Goal: Task Accomplishment & Management: Manage account settings

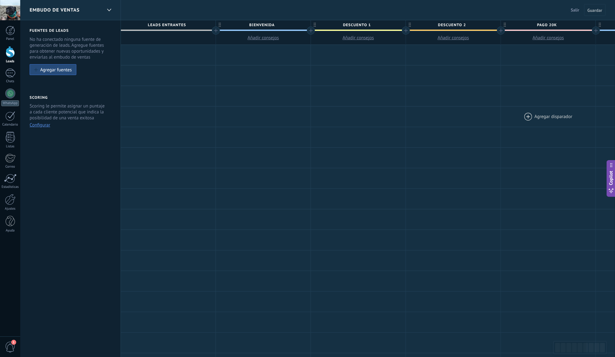
click at [182, 53] on div at bounding box center [168, 55] width 95 height 20
click at [135, 86] on div at bounding box center [168, 96] width 95 height 20
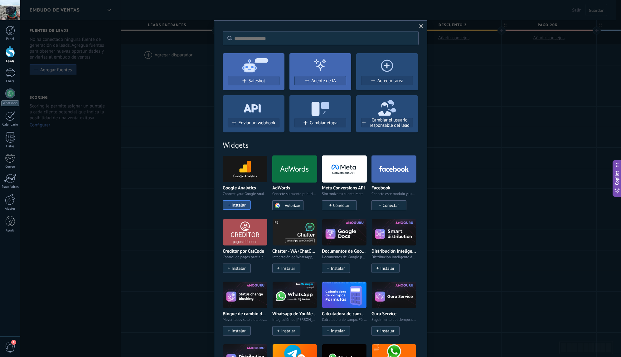
click at [420, 28] on span at bounding box center [421, 26] width 4 height 4
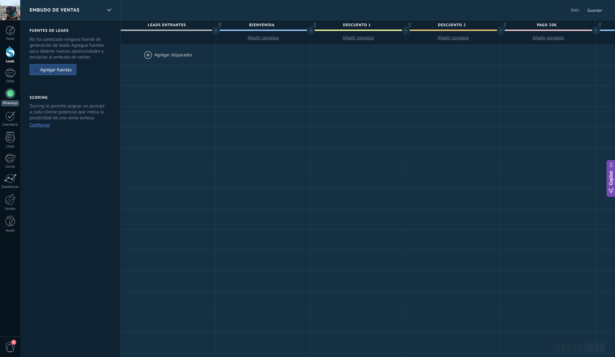
click at [6, 94] on div at bounding box center [10, 94] width 10 height 10
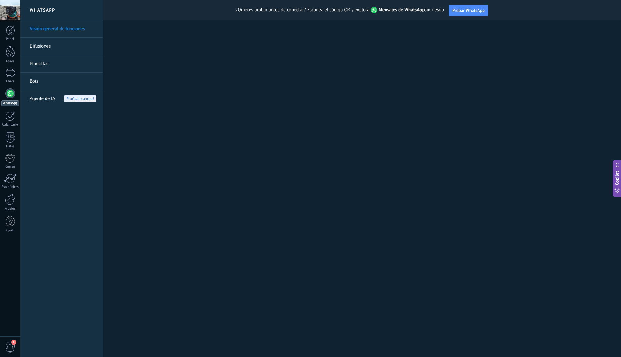
click at [36, 82] on link "Bots" at bounding box center [63, 81] width 67 height 17
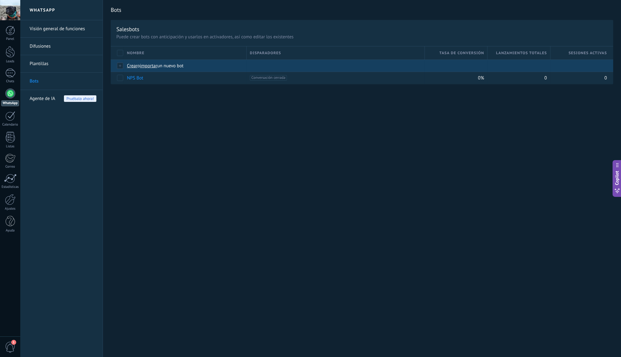
click at [147, 67] on span "importar" at bounding box center [148, 66] width 17 height 6
click at [0, 0] on input "importar un nuevo bot" at bounding box center [0, 0] width 0 height 0
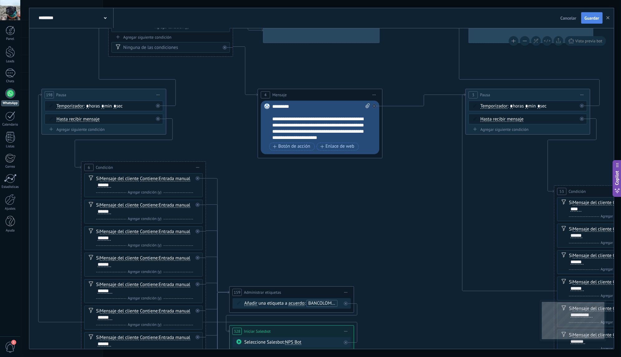
click at [593, 20] on span "Guardar" at bounding box center [591, 18] width 15 height 4
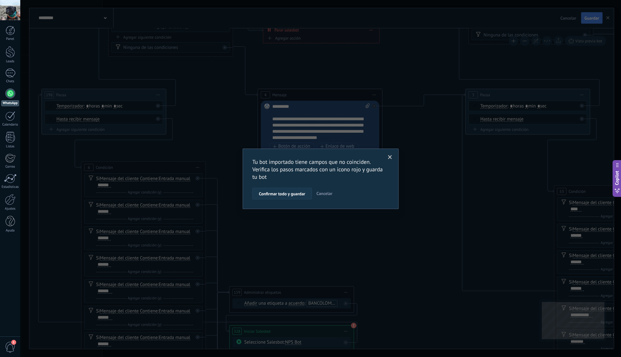
click at [293, 194] on span "Confirmar todo y guardar" at bounding box center [282, 194] width 46 height 4
click at [281, 195] on span "Confirmar todo y guardar" at bounding box center [282, 194] width 46 height 4
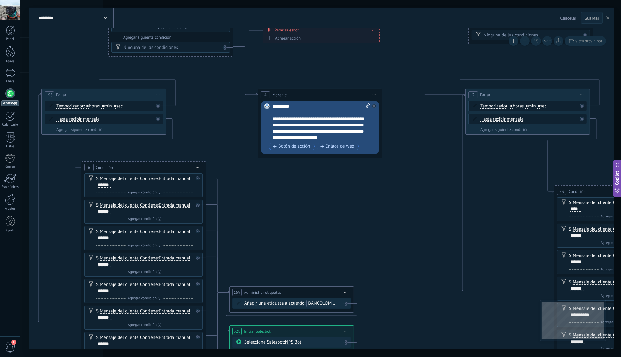
click at [14, 95] on div at bounding box center [10, 94] width 10 height 10
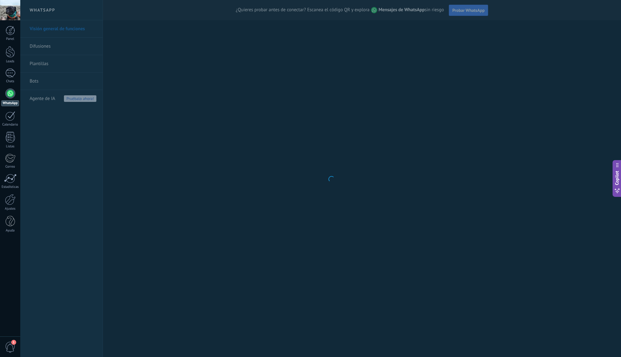
click at [34, 80] on body ".abecls-1,.abecls-2{fill-rule:evenodd}.abecls-2{fill:#fff} .abhcls-1{fill:none}…" at bounding box center [310, 178] width 621 height 357
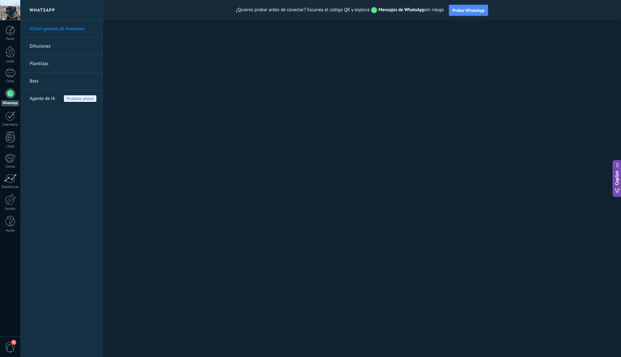
click at [34, 80] on link "Bots" at bounding box center [63, 81] width 67 height 17
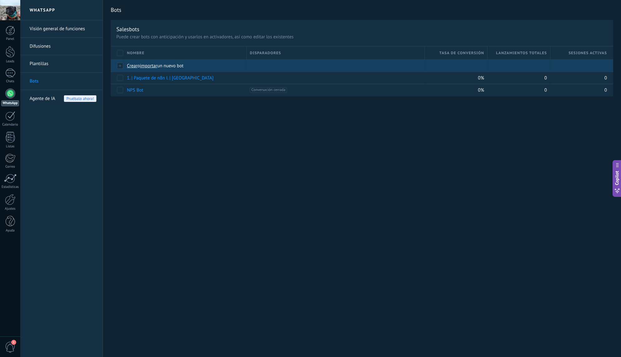
click at [153, 68] on span "importar" at bounding box center [148, 66] width 17 height 6
click at [0, 0] on input "importar un nuevo bot" at bounding box center [0, 0] width 0 height 0
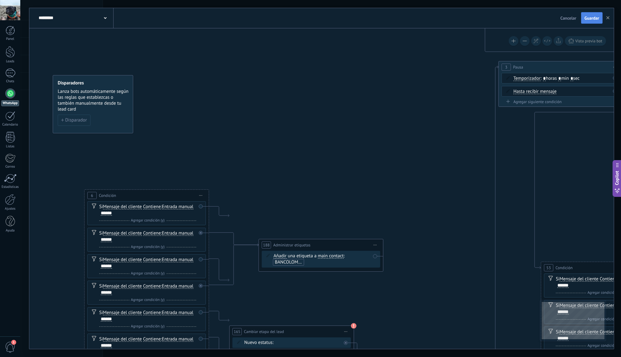
click at [593, 22] on button "Guardar" at bounding box center [592, 18] width 22 height 12
click at [592, 20] on span "Guardar" at bounding box center [591, 18] width 15 height 4
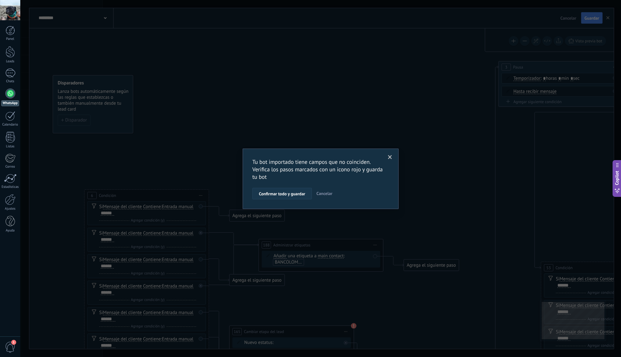
click at [298, 193] on span "Confirmar todo y guardar" at bounding box center [282, 194] width 46 height 4
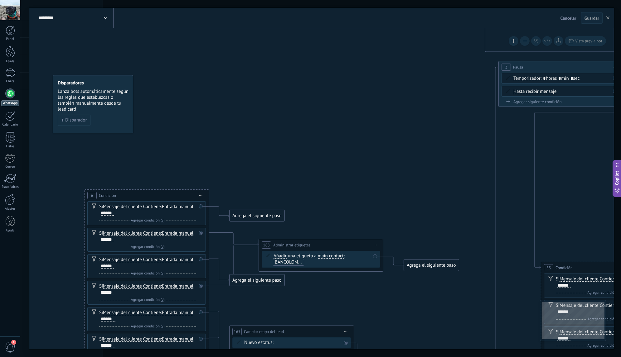
click at [11, 94] on div at bounding box center [10, 94] width 10 height 10
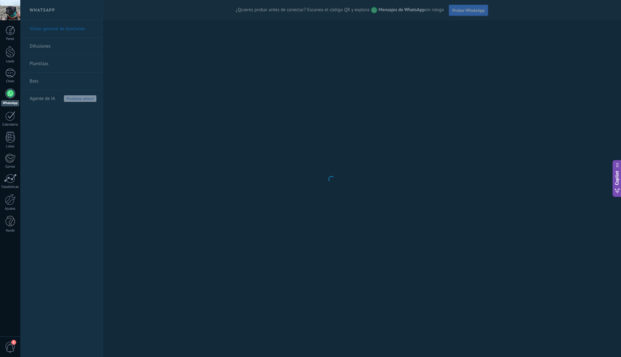
click at [34, 81] on body ".abecls-1,.abecls-2{fill-rule:evenodd}.abecls-2{fill:#fff} .abhcls-1{fill:none}…" at bounding box center [310, 178] width 621 height 357
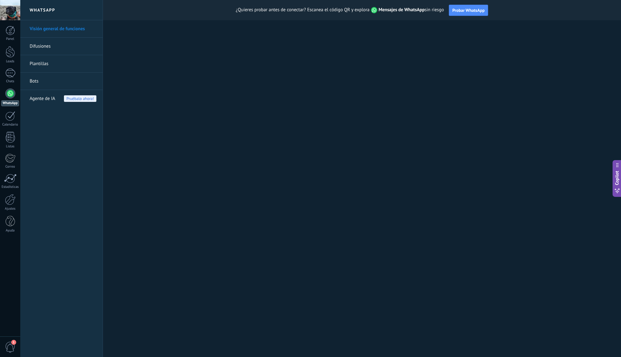
click at [36, 81] on link "Bots" at bounding box center [63, 81] width 67 height 17
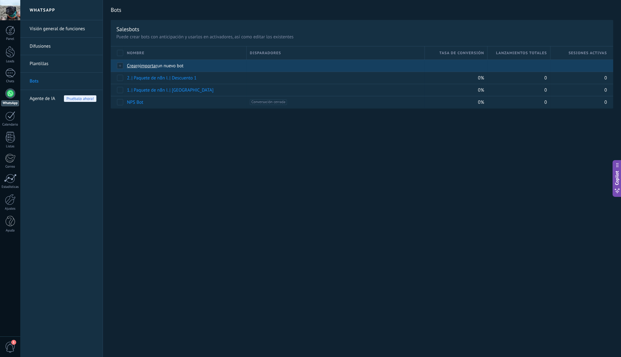
click at [155, 67] on span "importar" at bounding box center [148, 66] width 17 height 6
click at [0, 0] on input "importar un nuevo bot" at bounding box center [0, 0] width 0 height 0
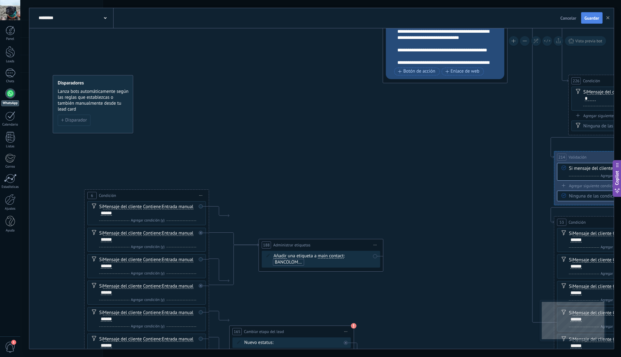
click at [594, 20] on span "Guardar" at bounding box center [591, 18] width 15 height 4
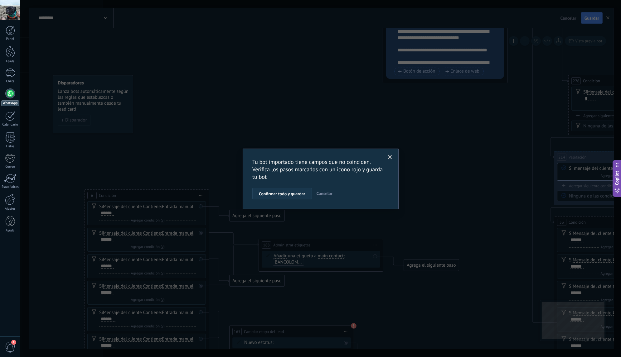
click at [288, 193] on span "Confirmar todo y guardar" at bounding box center [282, 194] width 46 height 4
click at [294, 192] on span "Confirmar todo y guardar" at bounding box center [282, 194] width 46 height 4
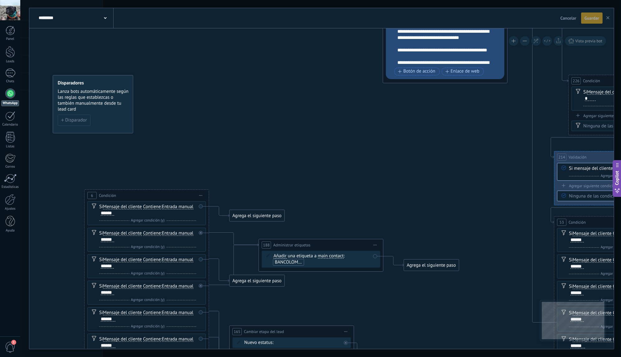
click at [606, 18] on button "button" at bounding box center [607, 17] width 9 height 11
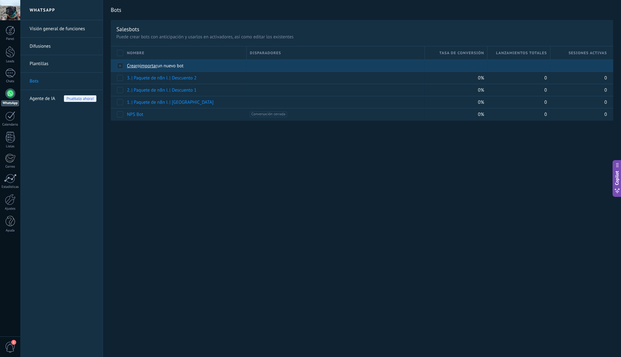
click at [152, 65] on span "importar" at bounding box center [148, 66] width 17 height 6
click at [0, 0] on input "importar un nuevo bot" at bounding box center [0, 0] width 0 height 0
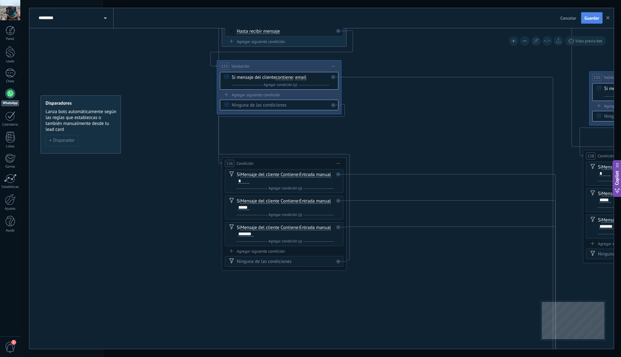
click at [590, 20] on span "Guardar" at bounding box center [591, 18] width 15 height 4
click at [608, 18] on use "button" at bounding box center [607, 17] width 3 height 3
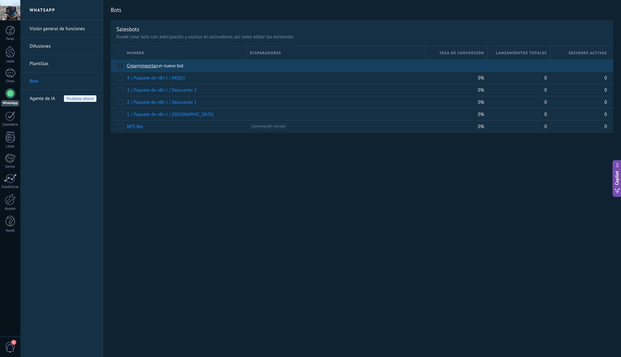
click at [157, 65] on span "importar" at bounding box center [148, 66] width 17 height 6
click at [0, 0] on input "importar un nuevo bot" at bounding box center [0, 0] width 0 height 0
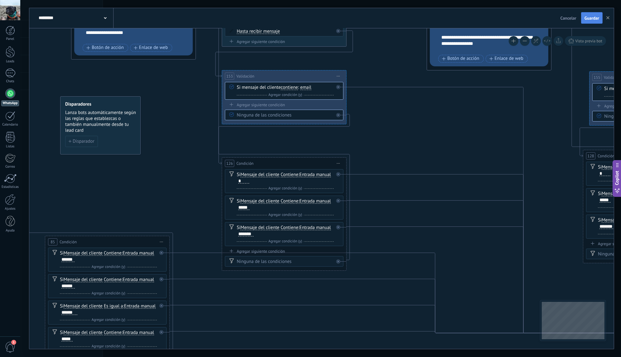
click at [591, 22] on button "Guardar" at bounding box center [592, 18] width 22 height 12
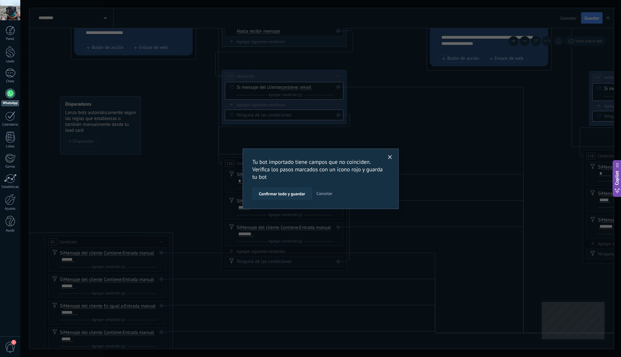
click at [289, 194] on span "Confirmar todo y guardar" at bounding box center [282, 194] width 46 height 4
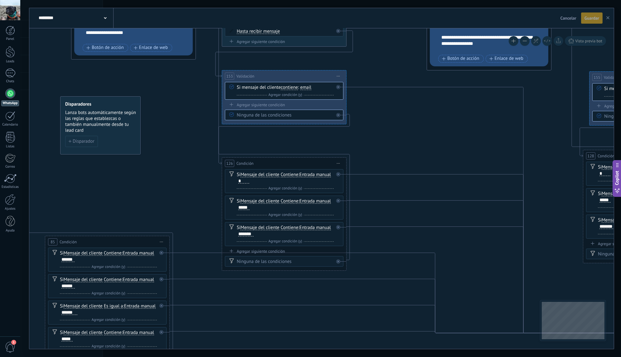
click at [608, 19] on icon "button" at bounding box center [607, 17] width 3 height 3
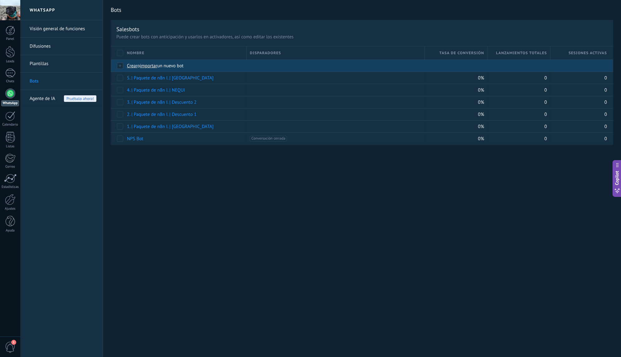
click at [154, 66] on span "importar" at bounding box center [148, 66] width 17 height 6
click at [0, 0] on input "importar un nuevo bot" at bounding box center [0, 0] width 0 height 0
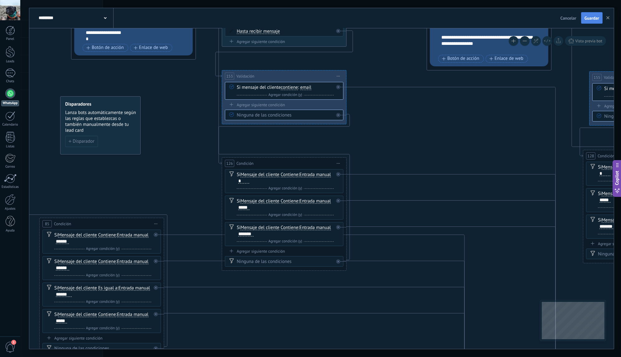
click at [596, 19] on span "Guardar" at bounding box center [591, 18] width 15 height 4
click at [608, 19] on icon "button" at bounding box center [607, 17] width 3 height 3
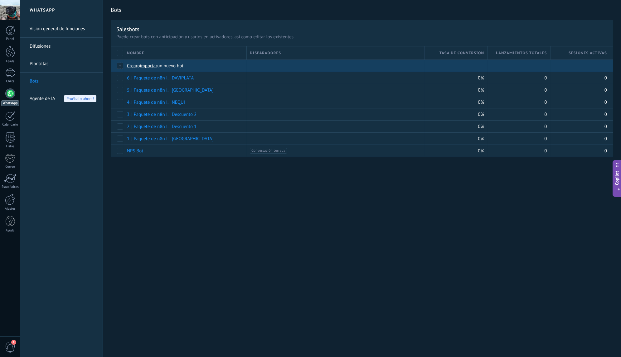
click at [152, 65] on span "importar" at bounding box center [148, 66] width 17 height 6
click at [0, 0] on input "importar un nuevo bot" at bounding box center [0, 0] width 0 height 0
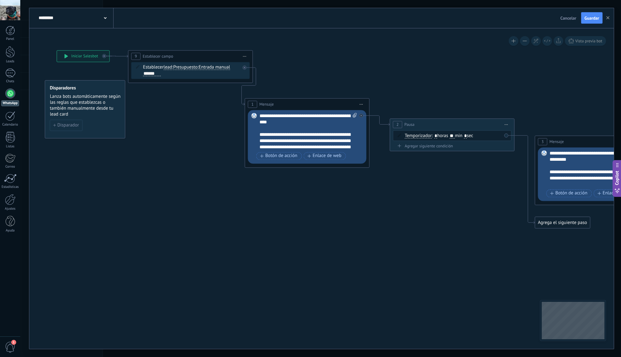
drag, startPoint x: 193, startPoint y: 182, endPoint x: 249, endPoint y: 169, distance: 57.1
click at [227, 183] on icon at bounding box center [571, 145] width 1341 height 503
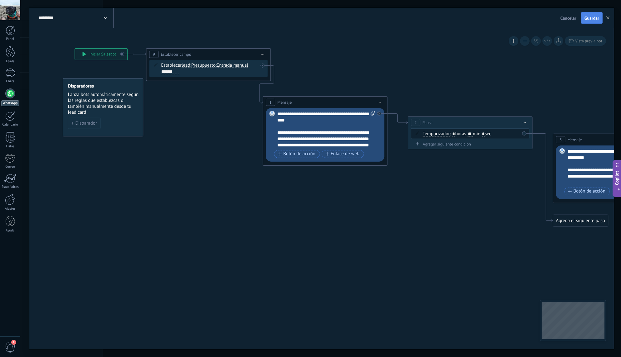
click at [589, 17] on span "Guardar" at bounding box center [591, 18] width 15 height 4
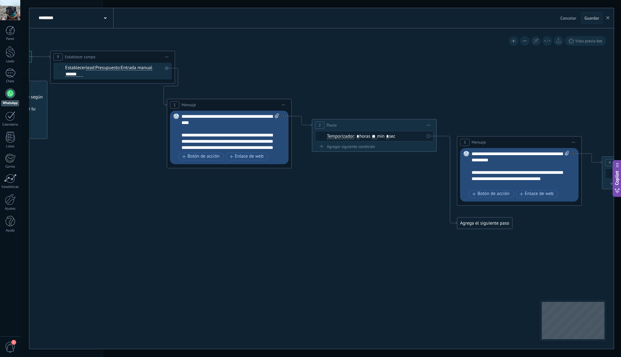
drag, startPoint x: 516, startPoint y: 79, endPoint x: 420, endPoint y: 81, distance: 95.7
click at [420, 81] on icon at bounding box center [493, 146] width 1341 height 503
click at [608, 20] on button "button" at bounding box center [607, 18] width 9 height 12
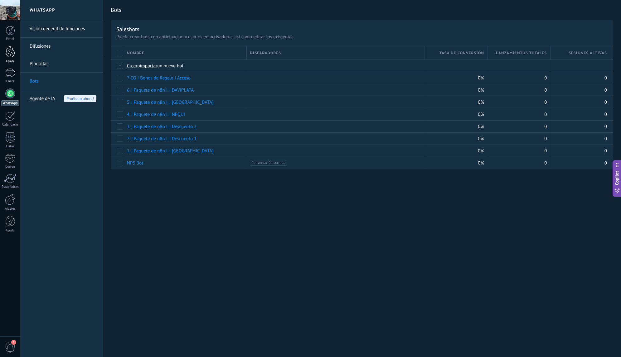
click at [11, 54] on div at bounding box center [10, 52] width 9 height 12
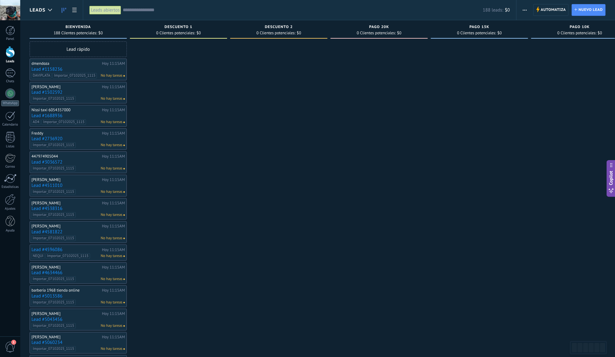
drag, startPoint x: 152, startPoint y: 65, endPoint x: 223, endPoint y: 74, distance: 71.3
click at [223, 74] on div at bounding box center [178, 278] width 97 height 475
drag, startPoint x: 195, startPoint y: 82, endPoint x: 232, endPoint y: 82, distance: 37.1
click at [232, 82] on div "Leads Entrantes Solicitudes: 0 0 0 0 0 0 0 0 0 BIENVENIDA 188 Clientes potencia…" at bounding box center [334, 268] width 609 height 496
drag, startPoint x: 225, startPoint y: 82, endPoint x: 293, endPoint y: 94, distance: 68.9
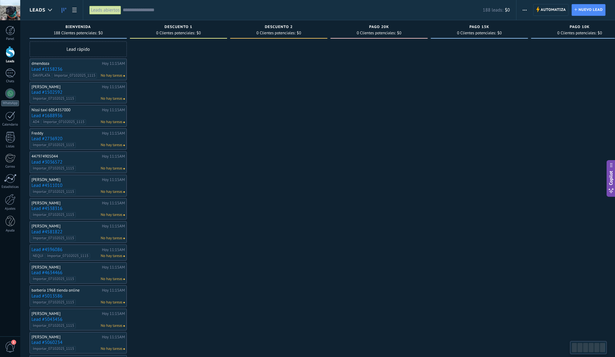
click at [293, 94] on div "Leads Entrantes Solicitudes: 0 0 0 0 0 0 0 0 0 BIENVENIDA 188 Clientes potencia…" at bounding box center [334, 268] width 609 height 496
click at [553, 9] on span "Automatiza" at bounding box center [553, 9] width 25 height 11
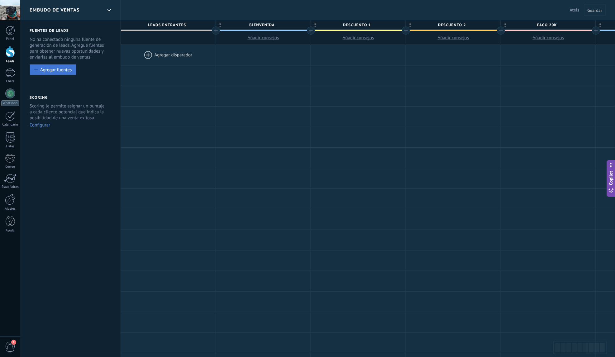
click at [62, 70] on div "Agregar fuentes" at bounding box center [55, 69] width 31 height 5
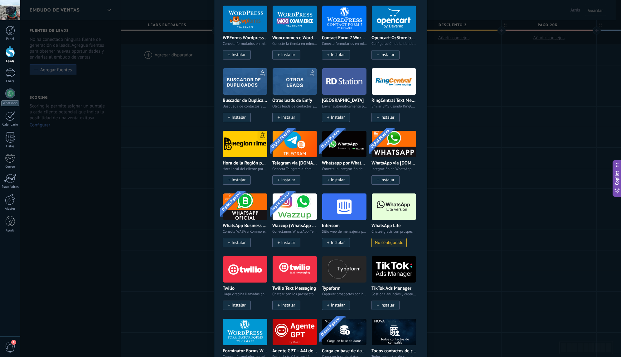
scroll to position [471, 0]
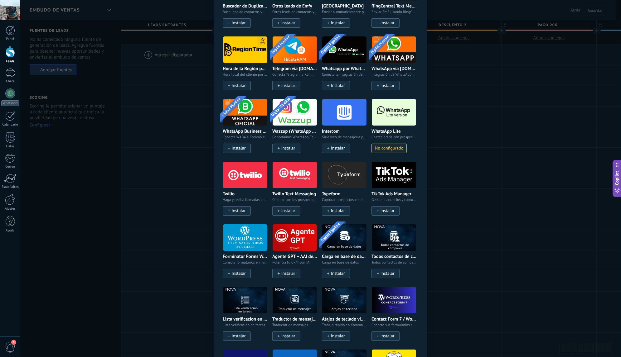
click at [389, 147] on span "No configurado" at bounding box center [389, 148] width 28 height 5
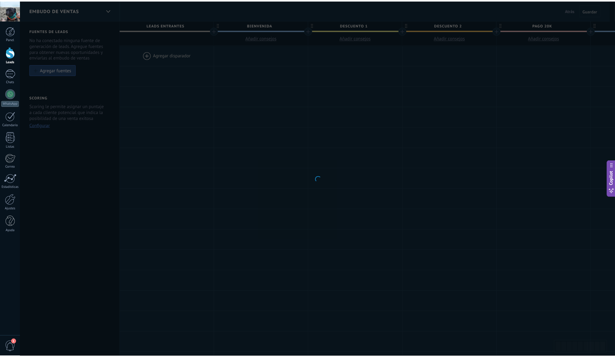
scroll to position [0, 0]
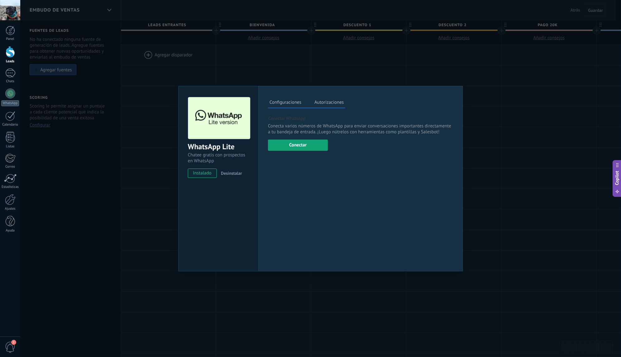
click at [289, 147] on button "Conectar" at bounding box center [298, 145] width 60 height 11
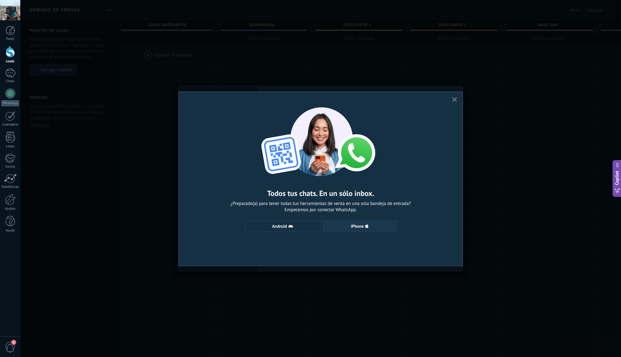
click at [334, 226] on span "iPhone" at bounding box center [359, 226] width 67 height 5
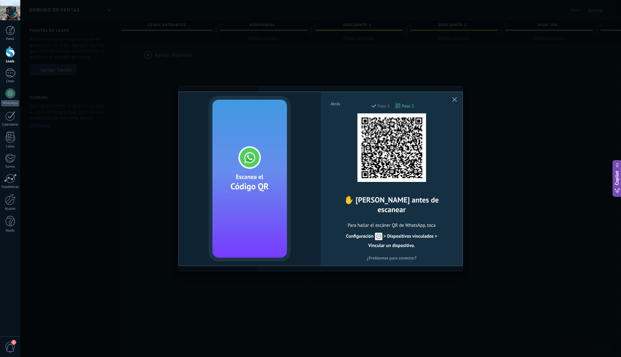
click at [333, 102] on span "Atrás" at bounding box center [335, 104] width 10 height 4
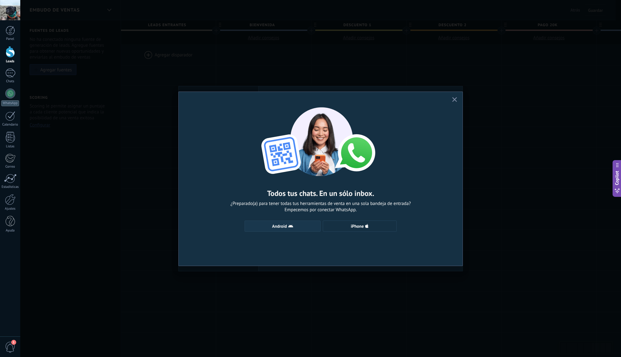
click at [288, 224] on button "Android" at bounding box center [282, 226] width 76 height 11
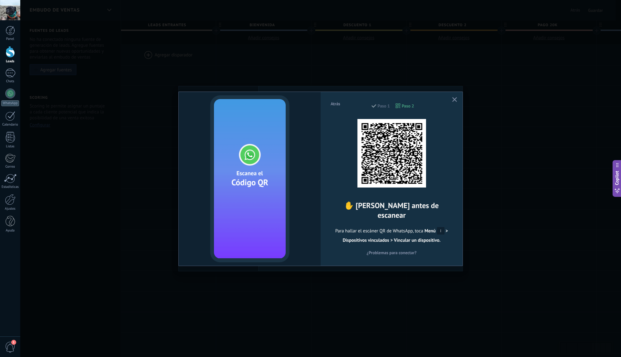
click at [334, 105] on span "Atrás" at bounding box center [335, 104] width 10 height 4
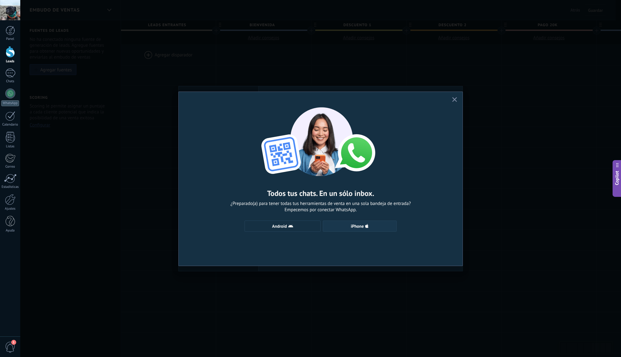
click at [369, 227] on span "iPhone" at bounding box center [359, 226] width 67 height 5
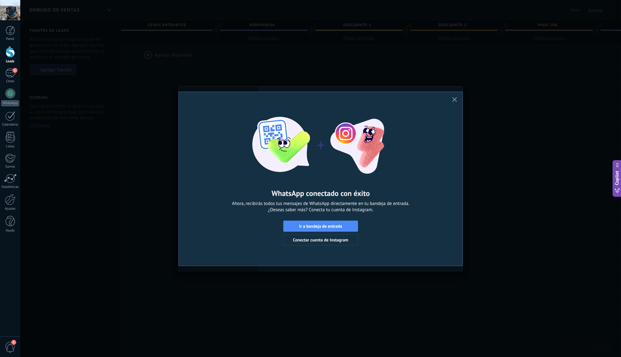
drag, startPoint x: 383, startPoint y: 227, endPoint x: 339, endPoint y: 221, distance: 44.6
click at [382, 228] on div "WhatsApp conectado con éxito Ahora, recibirás todos tus mensajes de WhatsApp di…" at bounding box center [321, 173] width 284 height 163
click at [330, 220] on div "WhatsApp conectado con éxito Ahora, recibirás todos tus mensajes de WhatsApp di…" at bounding box center [321, 173] width 284 height 163
click at [329, 227] on span "Ir a bandeja de entrada" at bounding box center [320, 226] width 43 height 4
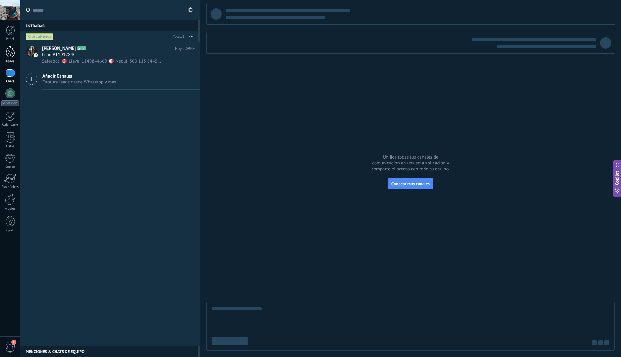
click at [11, 55] on div at bounding box center [10, 52] width 9 height 12
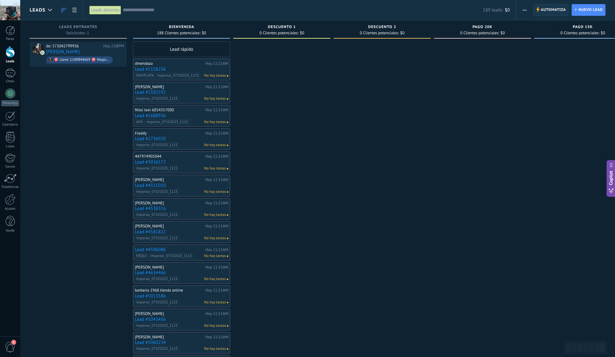
click at [551, 12] on span "Automatiza" at bounding box center [553, 9] width 25 height 11
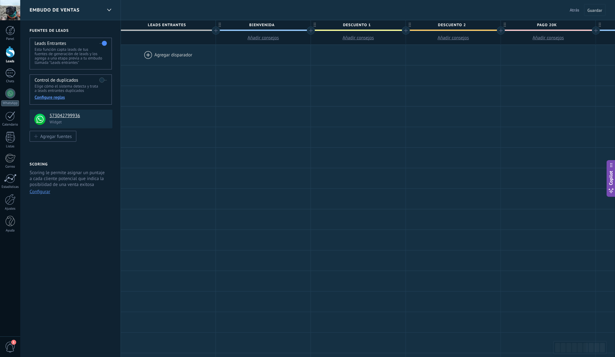
click at [157, 53] on div at bounding box center [168, 55] width 95 height 20
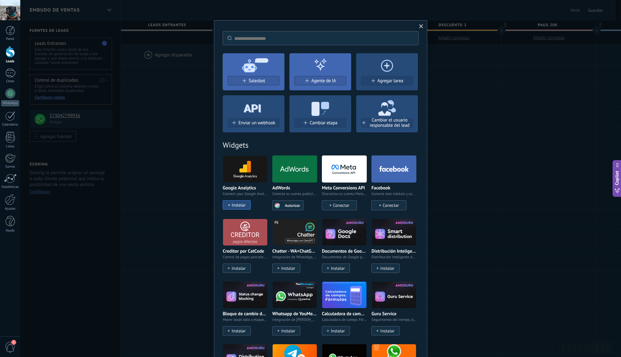
click at [259, 162] on img at bounding box center [245, 169] width 44 height 30
click at [258, 79] on span "Salesbot" at bounding box center [256, 80] width 17 height 5
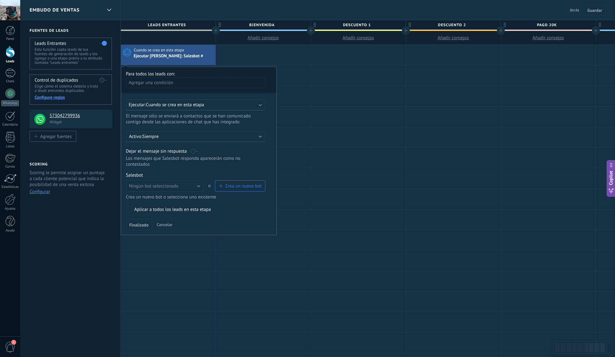
click at [201, 84] on div "Agregar una condición" at bounding box center [196, 82] width 140 height 11
click at [200, 84] on div at bounding box center [199, 147] width 156 height 161
click at [203, 104] on span "Cuando se crea en esta etapa" at bounding box center [175, 105] width 58 height 6
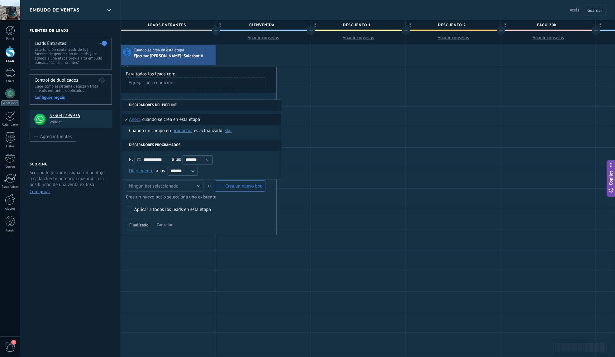
click at [263, 95] on div "**********" at bounding box center [199, 151] width 156 height 169
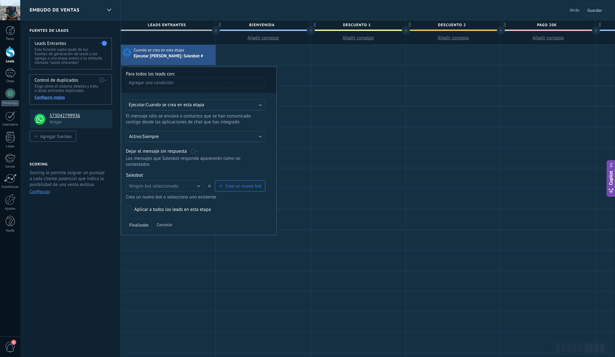
click at [261, 104] on b at bounding box center [260, 104] width 3 height 3
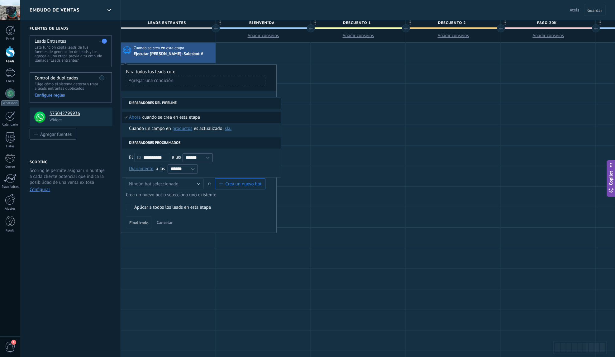
scroll to position [2, 0]
click at [210, 93] on div "**********" at bounding box center [199, 149] width 156 height 169
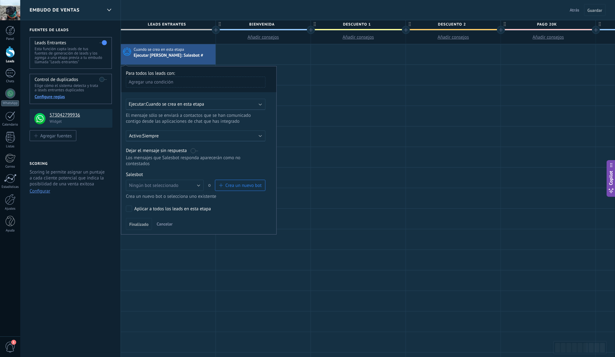
scroll to position [0, 0]
click at [261, 106] on div "Ejecutar: Cuando se crea en esta etapa" at bounding box center [196, 104] width 140 height 11
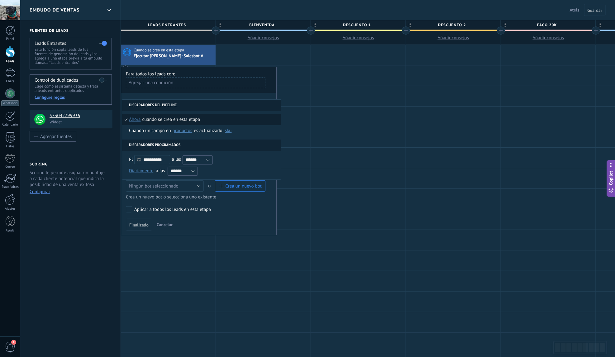
click at [163, 84] on div "Agregar una condición" at bounding box center [196, 82] width 140 height 11
click at [196, 92] on div at bounding box center [199, 147] width 156 height 161
click at [239, 119] on li "Cuando se crea en esta etapa ahora después de 5 minutos después de 10 minutos u…" at bounding box center [201, 119] width 159 height 11
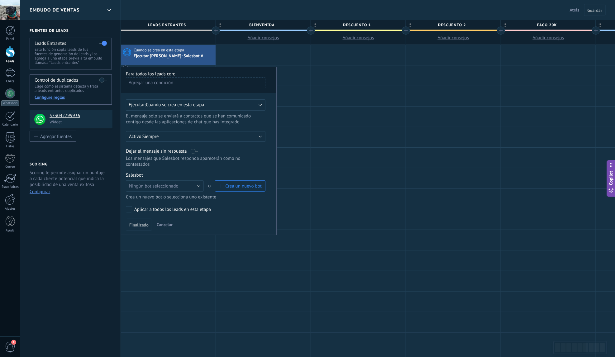
click at [260, 103] on b at bounding box center [260, 104] width 3 height 3
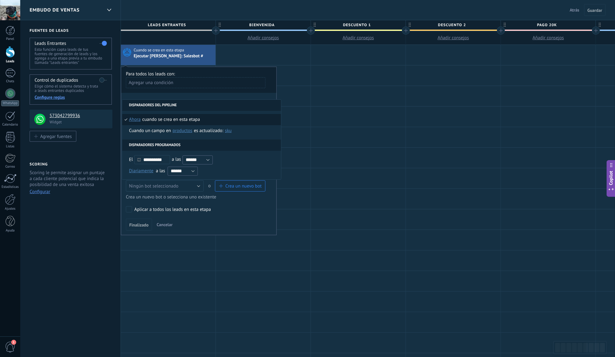
click at [138, 118] on span "ahora" at bounding box center [135, 119] width 12 height 11
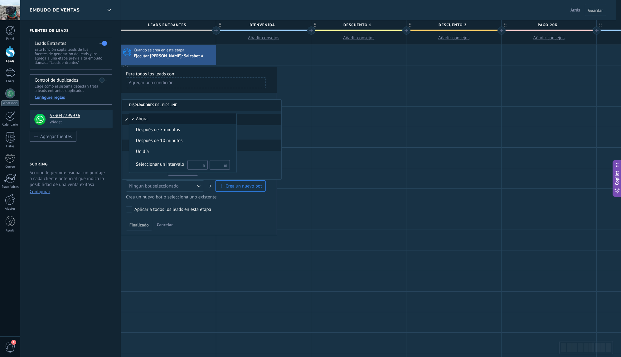
click at [187, 118] on span "ahora" at bounding box center [179, 119] width 101 height 6
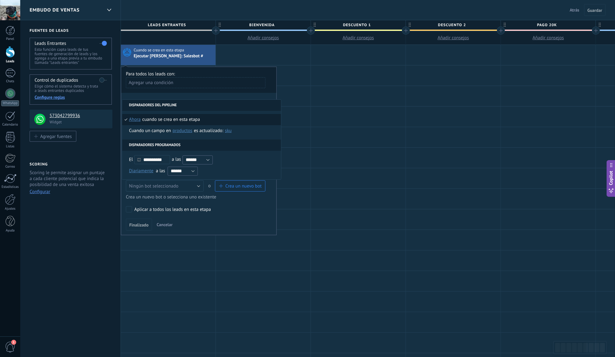
click at [261, 95] on div "**********" at bounding box center [199, 151] width 156 height 169
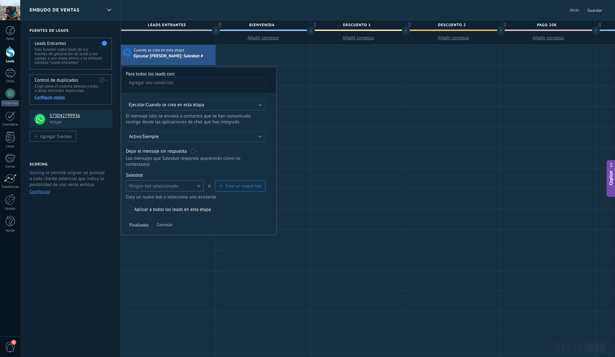
click at [199, 181] on button "Ningún bot seleccionado" at bounding box center [165, 186] width 78 height 11
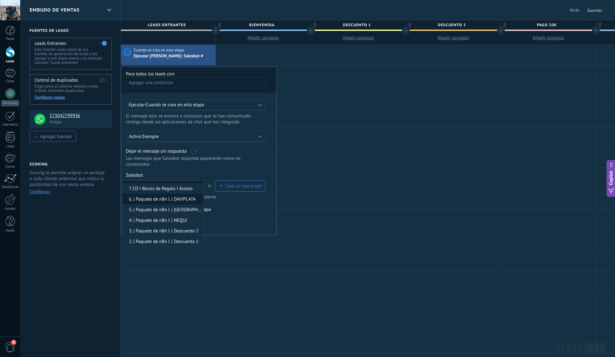
scroll to position [19, 0]
click at [161, 239] on span "1. | Paquete de n8n I. | Bienvenida" at bounding box center [161, 242] width 79 height 6
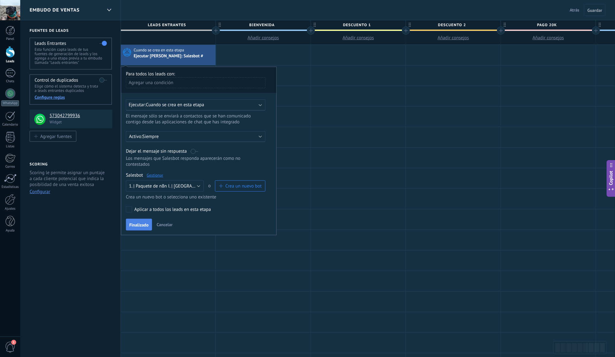
click at [138, 223] on span "Finalizado" at bounding box center [138, 225] width 19 height 4
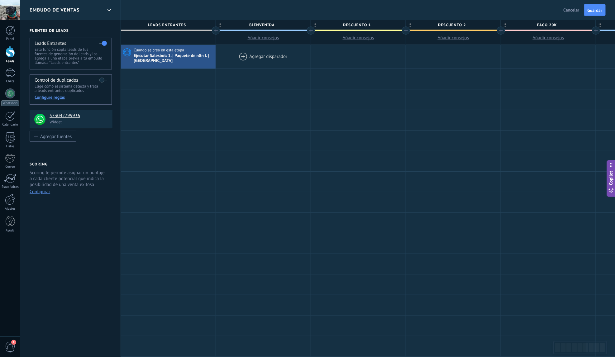
click at [263, 56] on div at bounding box center [263, 57] width 95 height 24
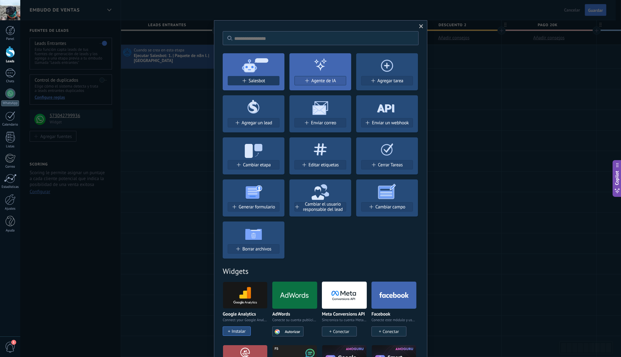
click at [260, 80] on span "Salesbot" at bounding box center [256, 80] width 17 height 5
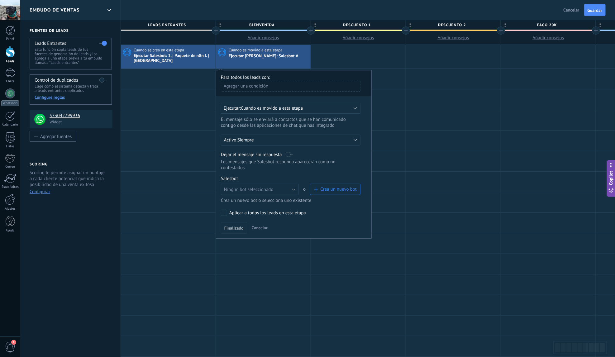
click at [355, 108] on b at bounding box center [355, 107] width 3 height 3
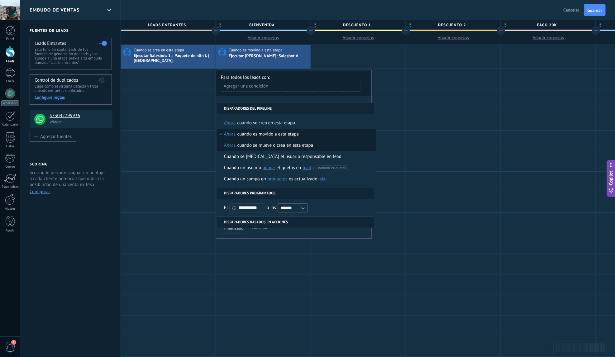
click at [282, 147] on div "Cuando se mueve o crea en esta etapa" at bounding box center [276, 145] width 76 height 11
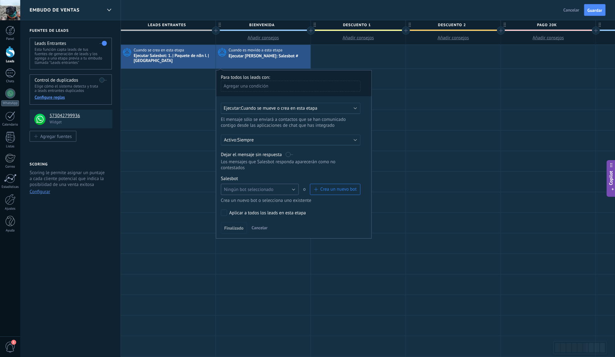
click at [292, 184] on button "Ningún bot seleccionado" at bounding box center [260, 189] width 78 height 11
click at [266, 242] on span "1. | Paquete de n8n I. | Bienvenida" at bounding box center [256, 245] width 79 height 6
click at [240, 226] on span "Finalizado" at bounding box center [233, 228] width 19 height 4
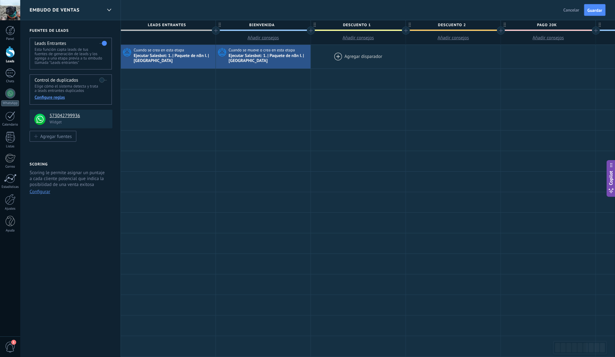
click at [358, 56] on div at bounding box center [358, 57] width 95 height 24
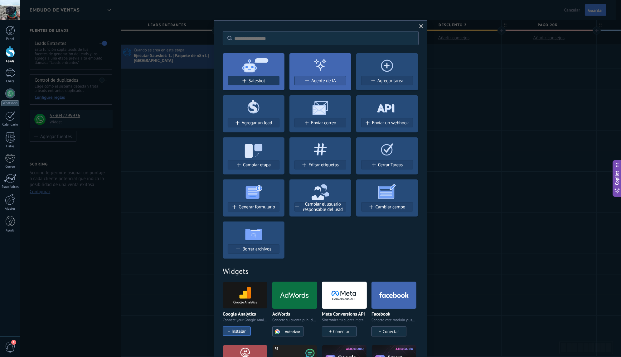
click at [263, 80] on span "Salesbot" at bounding box center [256, 80] width 17 height 5
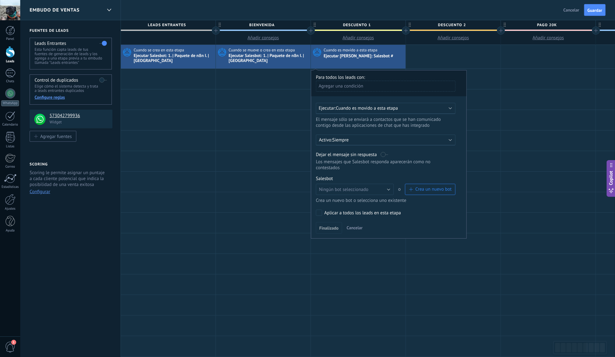
click at [449, 108] on div "Ejecutar: Cuando es movido a esta etapa" at bounding box center [386, 108] width 140 height 11
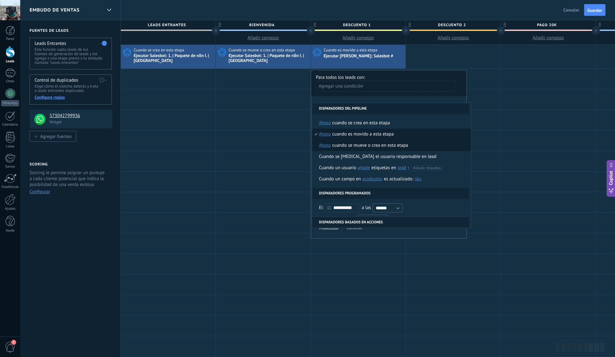
click at [362, 146] on div "Cuando se mueve o crea en esta etapa" at bounding box center [371, 145] width 76 height 11
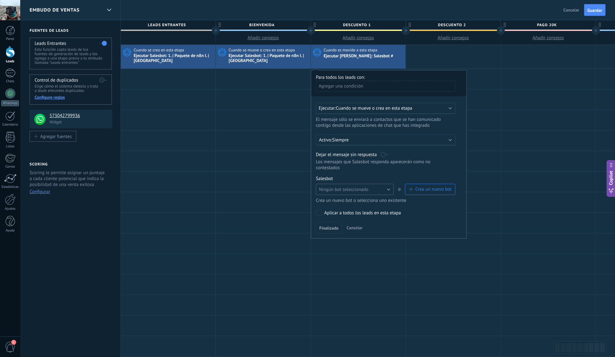
click at [391, 184] on button "Ningún bot seleccionado" at bounding box center [355, 189] width 78 height 11
click at [355, 232] on span "2. | Paquete de n8n I. | Descuento 1" at bounding box center [351, 235] width 79 height 6
click at [326, 226] on span "Finalizado" at bounding box center [329, 228] width 19 height 4
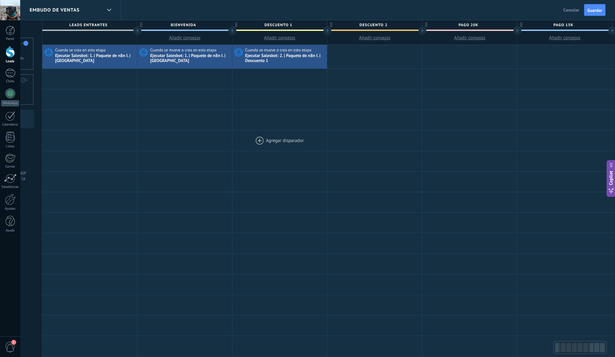
scroll to position [0, 79]
drag, startPoint x: 398, startPoint y: 145, endPoint x: 319, endPoint y: 146, distance: 79.2
click at [319, 146] on div at bounding box center [279, 141] width 95 height 20
click at [375, 57] on div at bounding box center [374, 57] width 95 height 24
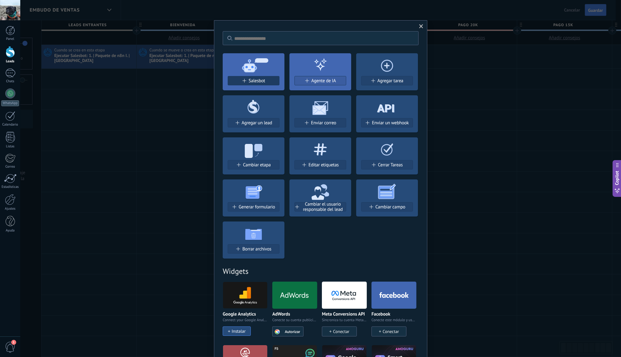
click at [256, 82] on span "Salesbot" at bounding box center [256, 80] width 17 height 5
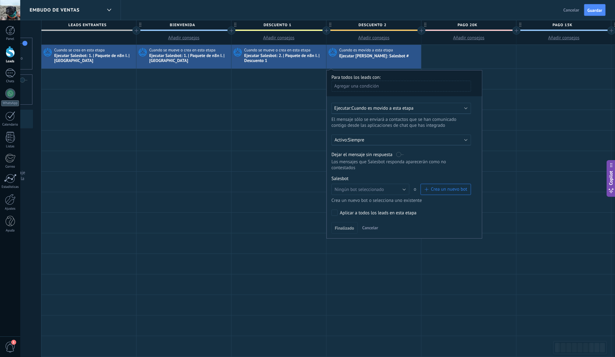
click at [433, 108] on div "Ejecutar: Cuando es movido a esta etapa" at bounding box center [399, 108] width 129 height 6
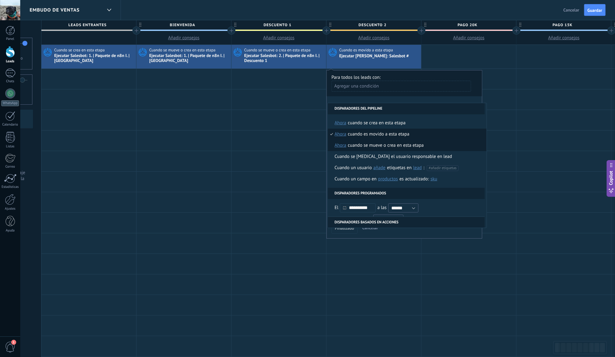
click at [378, 146] on div "Cuando se mueve o crea en esta etapa" at bounding box center [386, 145] width 76 height 11
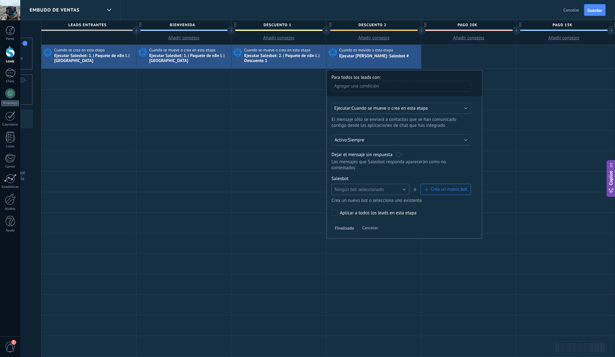
click at [404, 185] on button "Ningún bot seleccionado" at bounding box center [371, 189] width 78 height 11
click at [372, 221] on span "3. | Paquete de n8n I. | Descuento 2" at bounding box center [367, 224] width 79 height 6
click at [346, 226] on span "Finalizado" at bounding box center [344, 228] width 19 height 4
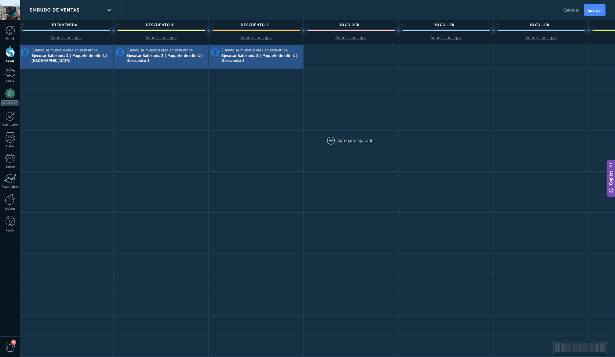
scroll to position [0, 201]
drag, startPoint x: 423, startPoint y: 137, endPoint x: 301, endPoint y: 136, distance: 122.5
click at [302, 136] on div at bounding box center [347, 141] width 95 height 20
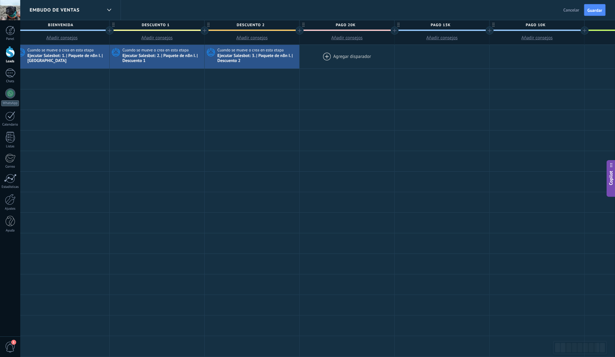
click at [346, 58] on div at bounding box center [347, 57] width 95 height 24
click at [345, 54] on div at bounding box center [347, 57] width 95 height 24
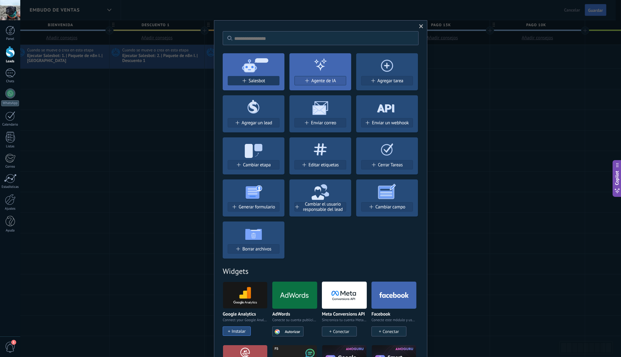
click at [272, 78] on button "Salesbot" at bounding box center [254, 80] width 52 height 9
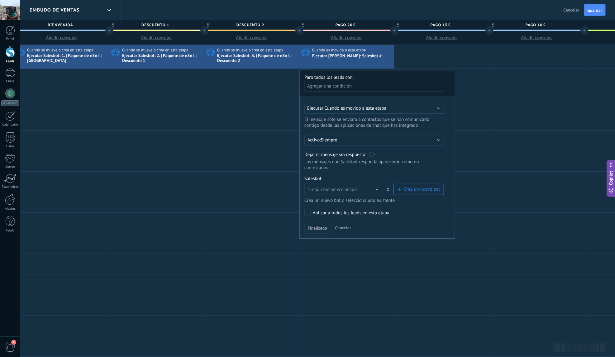
click at [397, 110] on div "Ejecutar: Cuando es movido a esta etapa" at bounding box center [371, 108] width 129 height 6
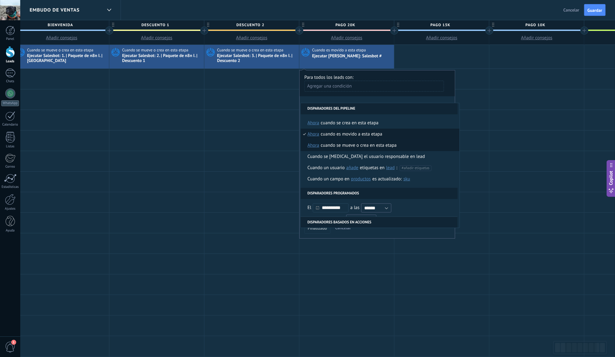
click at [353, 147] on div "Cuando se mueve o crea en esta etapa" at bounding box center [359, 145] width 76 height 11
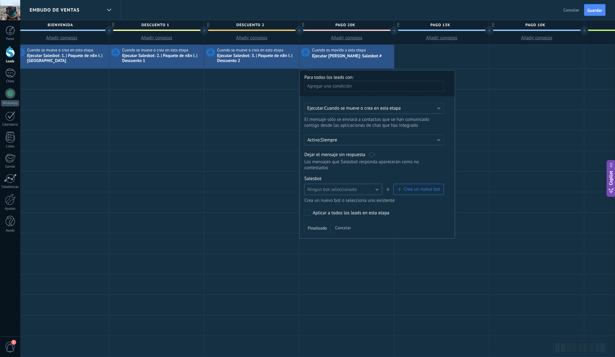
click at [374, 184] on button "Ningún bot seleccionado" at bounding box center [344, 189] width 78 height 11
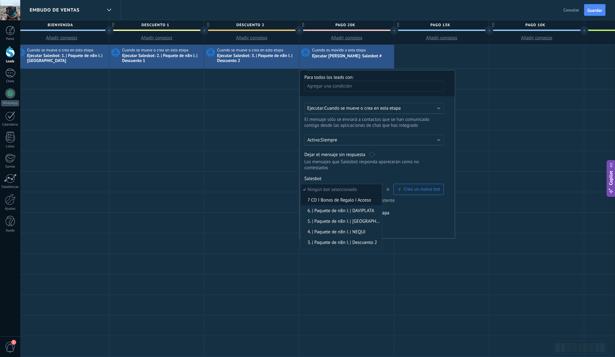
click at [334, 197] on span "7 CO I Bonos de Regalo I Acceso" at bounding box center [340, 200] width 79 height 6
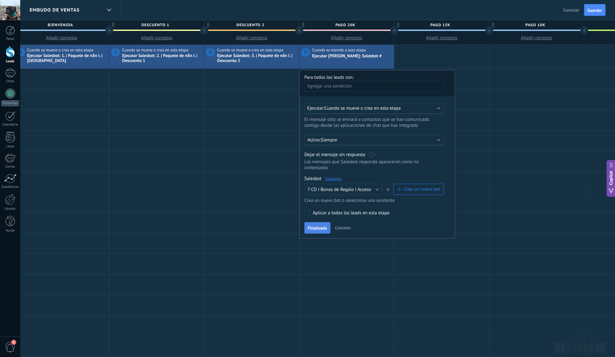
click at [323, 226] on span "Finalizado" at bounding box center [317, 228] width 19 height 4
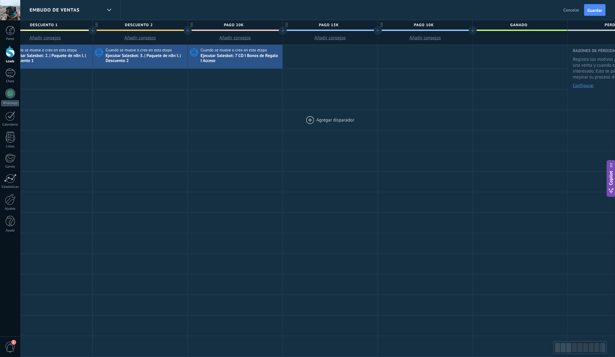
drag, startPoint x: 412, startPoint y: 123, endPoint x: 308, endPoint y: 109, distance: 104.7
click at [305, 121] on div at bounding box center [330, 120] width 95 height 20
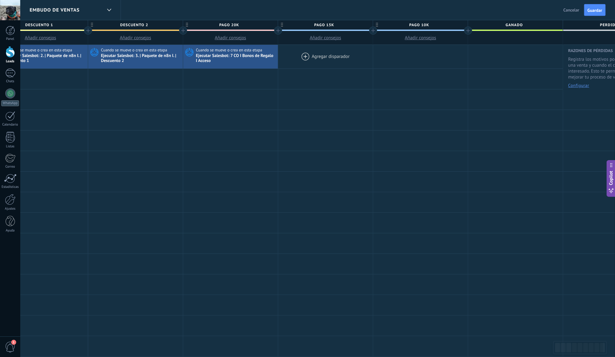
click at [318, 53] on div at bounding box center [325, 57] width 95 height 24
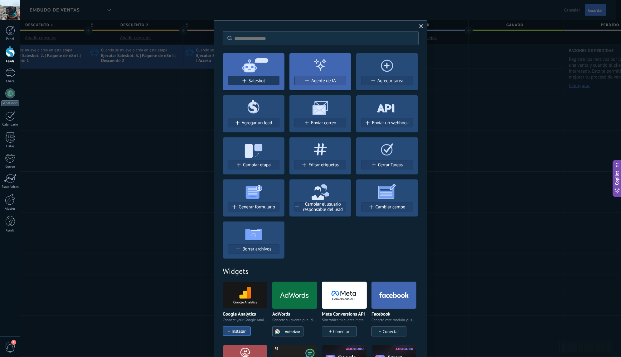
click at [269, 80] on div "Salesbot" at bounding box center [253, 80] width 51 height 5
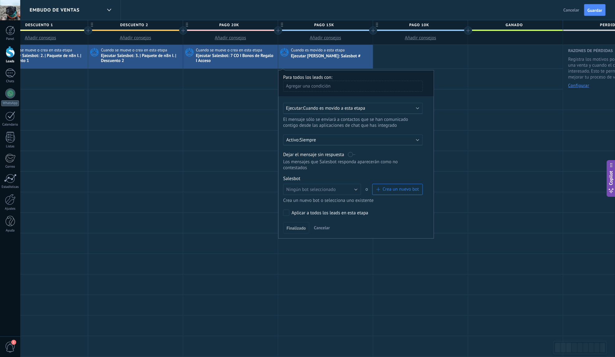
click at [384, 109] on div "Ejecutar: Cuando es movido a esta etapa" at bounding box center [350, 108] width 129 height 6
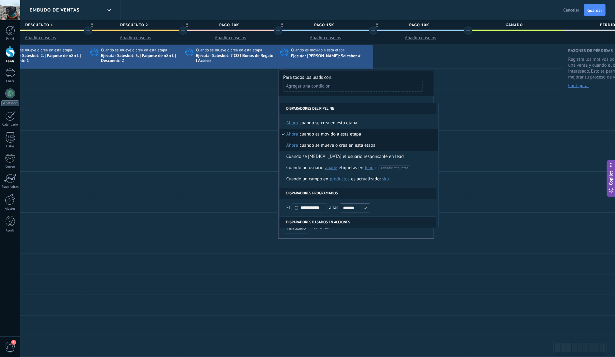
click at [318, 146] on div "Cuando se mueve o crea en esta etapa" at bounding box center [338, 145] width 76 height 11
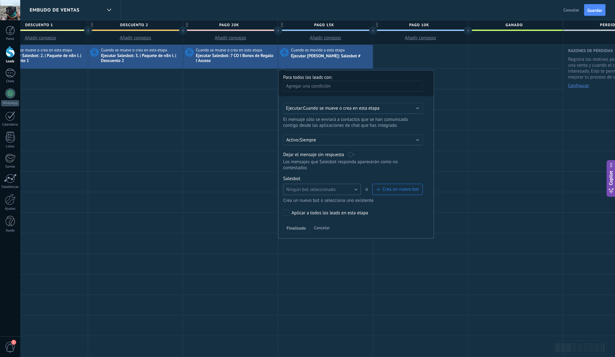
click at [353, 184] on button "Ningún bot seleccionado" at bounding box center [322, 189] width 78 height 11
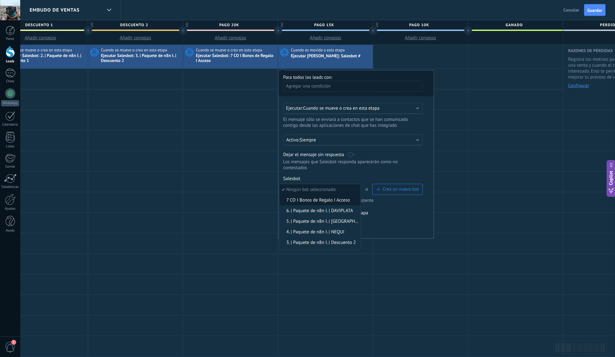
click at [332, 197] on span "7 CO I Bonos de Regalo I Acceso" at bounding box center [319, 200] width 79 height 6
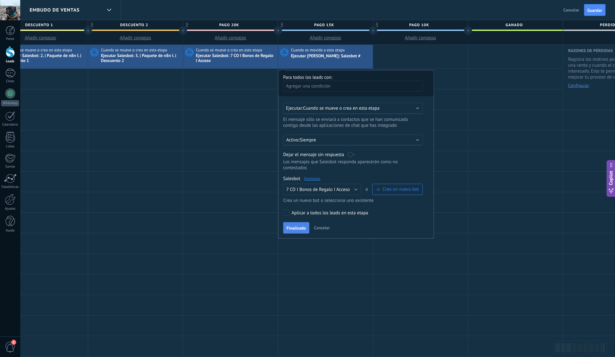
click at [294, 226] on span "Finalizado" at bounding box center [296, 228] width 19 height 4
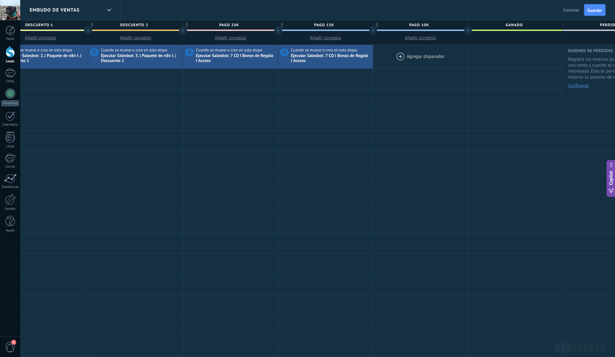
click at [410, 55] on div at bounding box center [420, 57] width 95 height 24
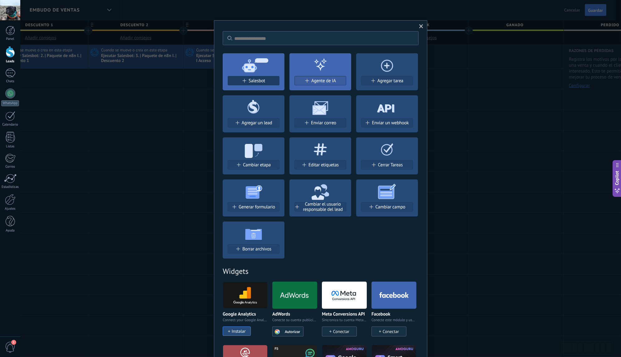
click at [269, 81] on div "Salesbot" at bounding box center [253, 80] width 51 height 5
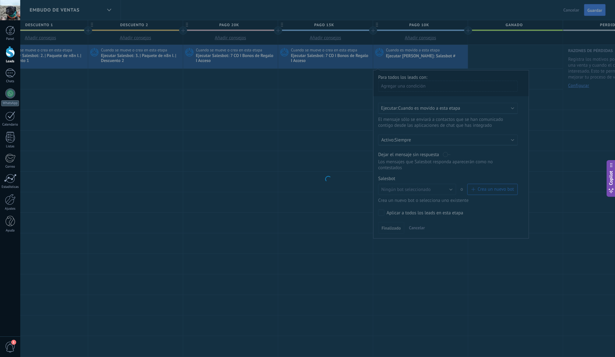
scroll to position [0, 316]
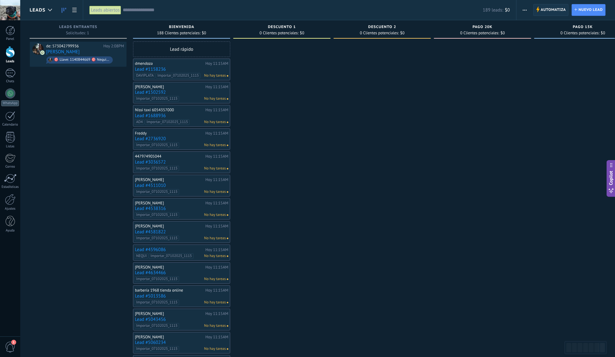
click at [550, 10] on span "Automatiza" at bounding box center [553, 9] width 25 height 11
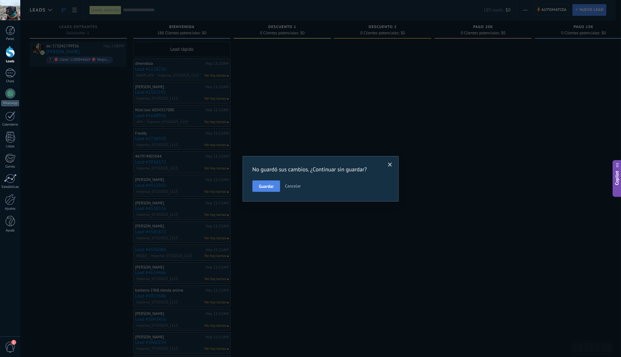
click at [270, 188] on span "Guardar" at bounding box center [266, 186] width 15 height 4
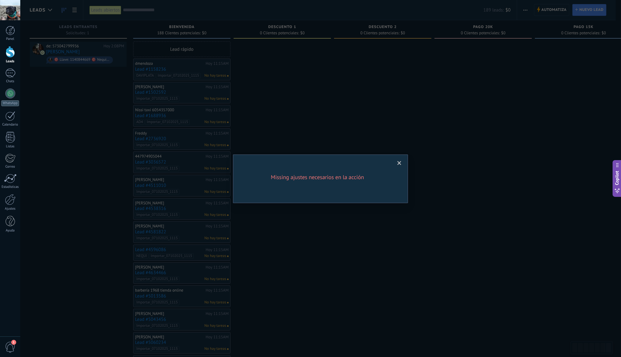
click at [328, 145] on div "Missing ajustes necesarios en la acción" at bounding box center [320, 178] width 600 height 357
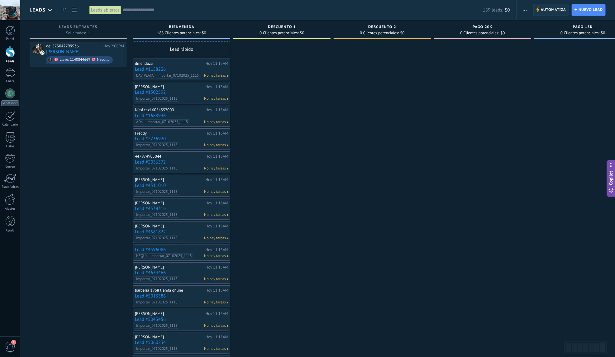
click at [543, 11] on span "Automatiza" at bounding box center [553, 9] width 25 height 11
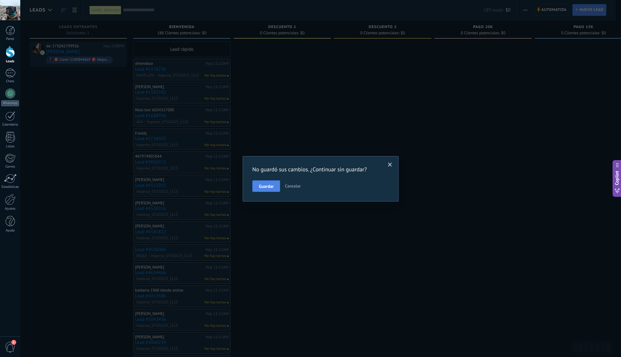
click at [269, 188] on span "Guardar" at bounding box center [266, 186] width 15 height 4
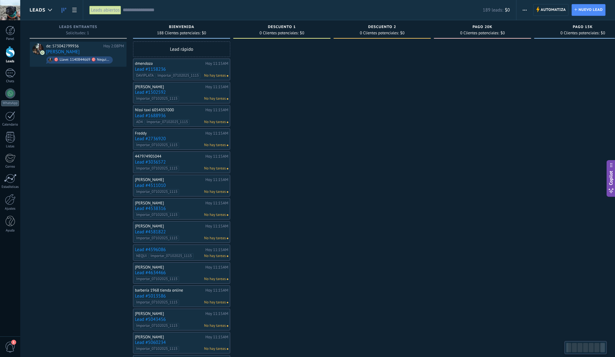
scroll to position [0, 82]
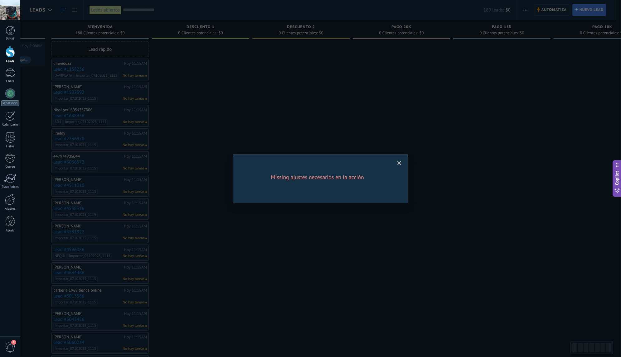
drag, startPoint x: 394, startPoint y: 143, endPoint x: 312, endPoint y: 153, distance: 82.3
click at [277, 159] on body ".abecls-1,.abecls-2{fill-rule:evenodd}.abecls-2{fill:#fff} .abhcls-1{fill:none}…" at bounding box center [310, 178] width 621 height 357
click at [399, 164] on span at bounding box center [399, 163] width 4 height 4
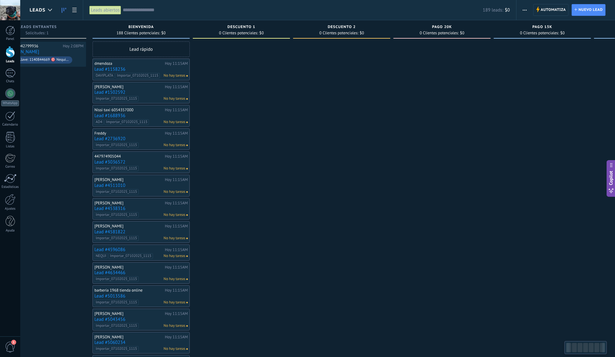
scroll to position [0, 0]
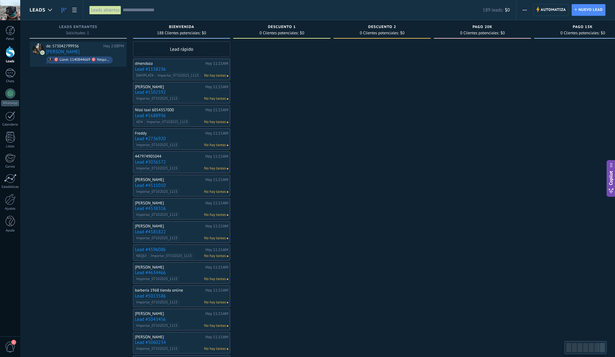
drag, startPoint x: 256, startPoint y: 128, endPoint x: 373, endPoint y: 124, distance: 117.3
click at [373, 124] on div at bounding box center [382, 278] width 97 height 475
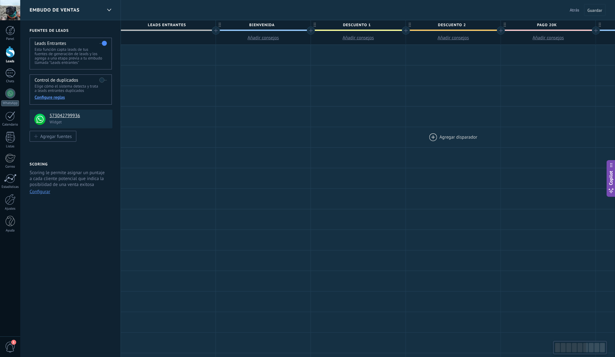
drag, startPoint x: 445, startPoint y: 106, endPoint x: 449, endPoint y: 134, distance: 27.7
click at [449, 134] on div "**********" at bounding box center [549, 261] width 856 height 432
click at [146, 54] on div at bounding box center [168, 55] width 95 height 20
click at [144, 55] on div at bounding box center [168, 55] width 95 height 20
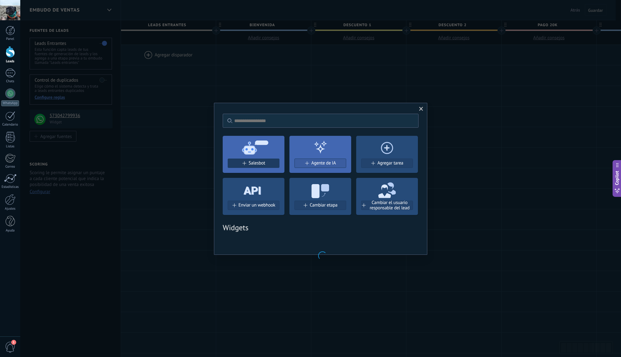
click at [251, 166] on button "Salesbot" at bounding box center [254, 163] width 52 height 9
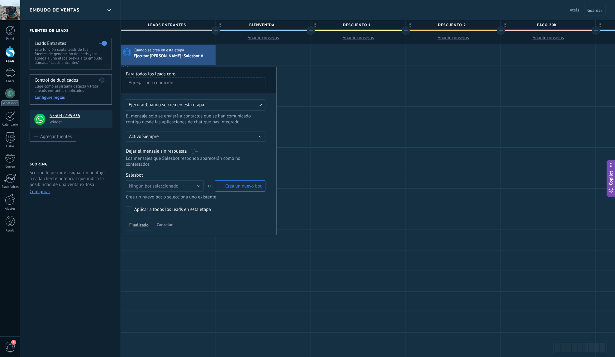
click at [227, 105] on div "Ejecutar: Cuando se crea en esta etapa" at bounding box center [193, 105] width 129 height 6
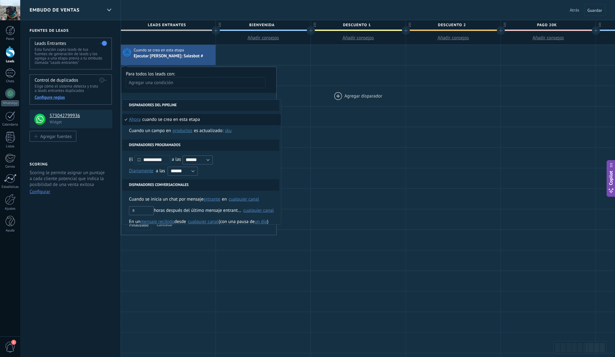
click at [320, 105] on div at bounding box center [358, 96] width 95 height 20
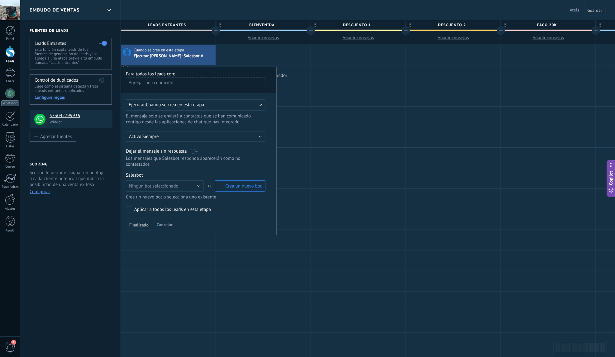
click at [284, 67] on div at bounding box center [263, 75] width 95 height 20
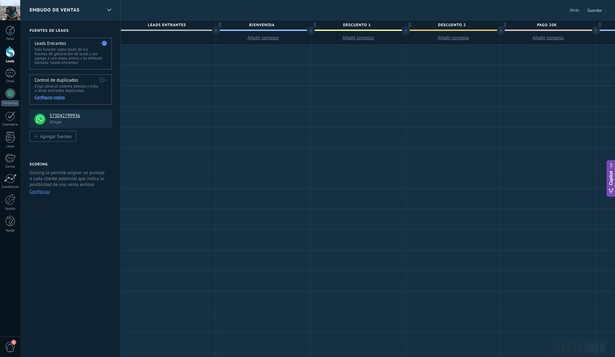
click at [159, 56] on div at bounding box center [168, 55] width 95 height 20
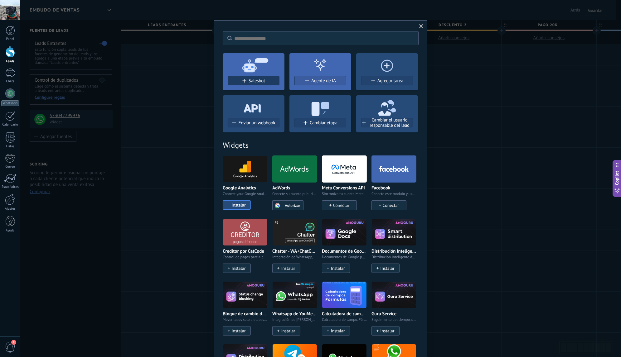
click at [248, 80] on span "Salesbot" at bounding box center [256, 80] width 17 height 5
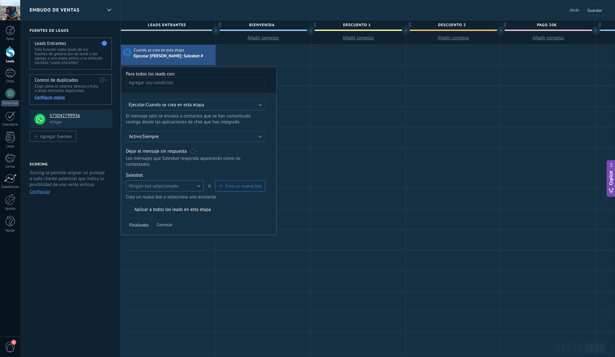
click at [195, 181] on button "Ningún bot seleccionado" at bounding box center [165, 186] width 78 height 11
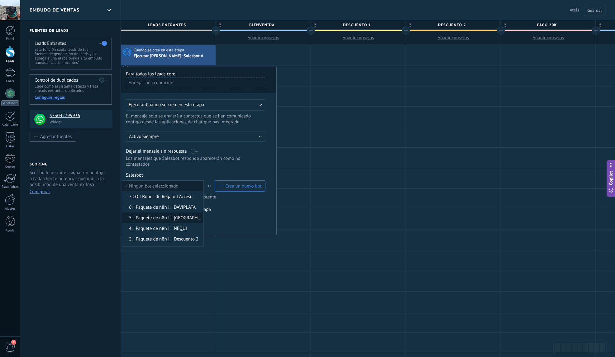
scroll to position [19, 0]
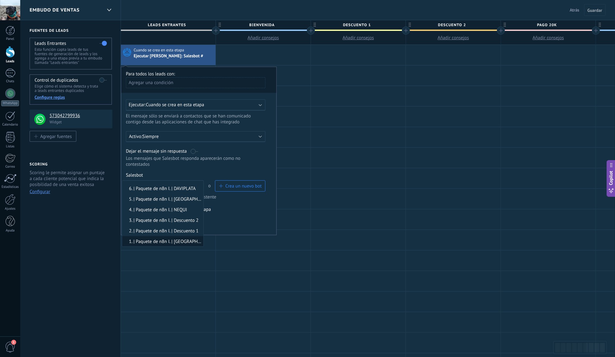
click at [156, 239] on span "1. | Paquete de n8n I. | Bienvenida" at bounding box center [161, 242] width 79 height 6
click at [140, 223] on span "Finalizado" at bounding box center [138, 225] width 19 height 4
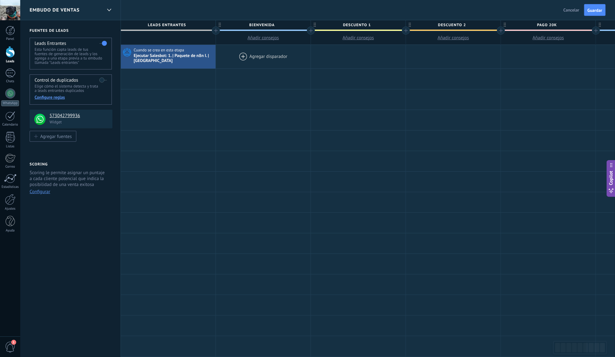
click at [257, 56] on div at bounding box center [263, 57] width 95 height 24
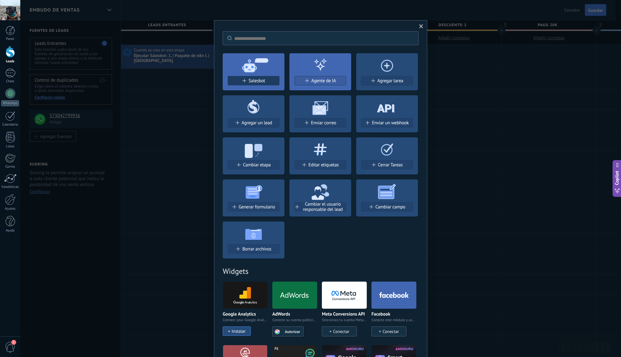
click at [255, 82] on span "Salesbot" at bounding box center [256, 80] width 17 height 5
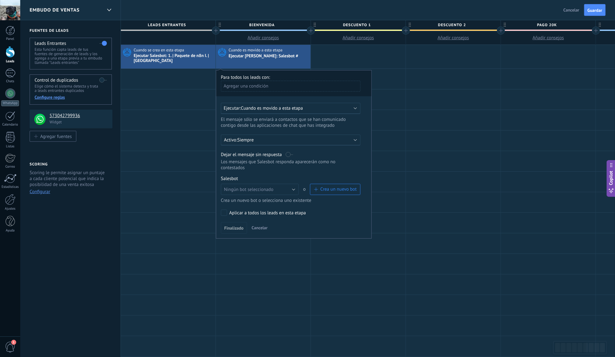
click at [350, 107] on div "Ejecutar: Cuando es movido a esta etapa" at bounding box center [288, 108] width 129 height 6
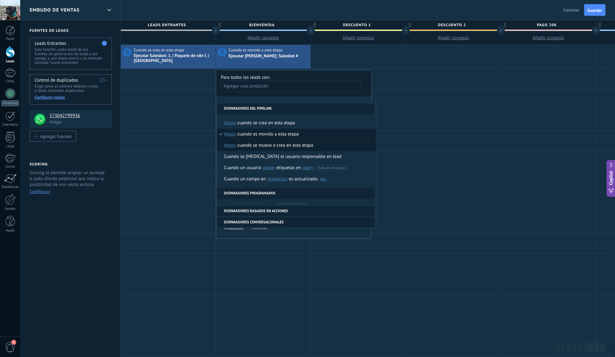
click at [266, 145] on div "Cuando se mueve o crea en esta etapa" at bounding box center [276, 145] width 76 height 11
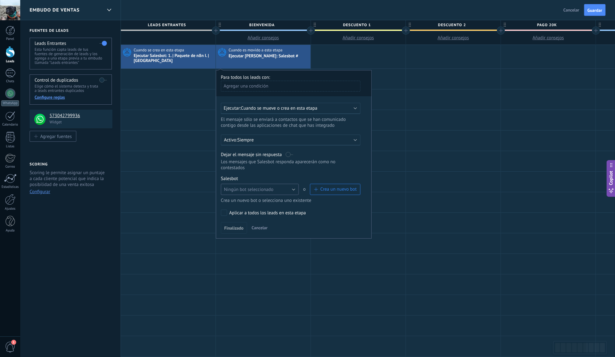
click at [288, 187] on button "Ningún bot seleccionado" at bounding box center [260, 189] width 78 height 11
click at [250, 242] on span "1. | Paquete de n8n I. | Bienvenida" at bounding box center [256, 245] width 79 height 6
click at [235, 226] on span "Finalizado" at bounding box center [233, 228] width 19 height 4
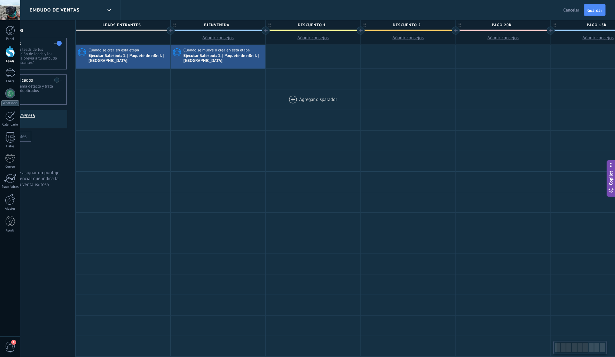
drag, startPoint x: 358, startPoint y: 98, endPoint x: 315, endPoint y: 97, distance: 43.0
click at [312, 99] on div at bounding box center [313, 99] width 95 height 20
click at [595, 8] on span "Guardar" at bounding box center [595, 10] width 15 height 4
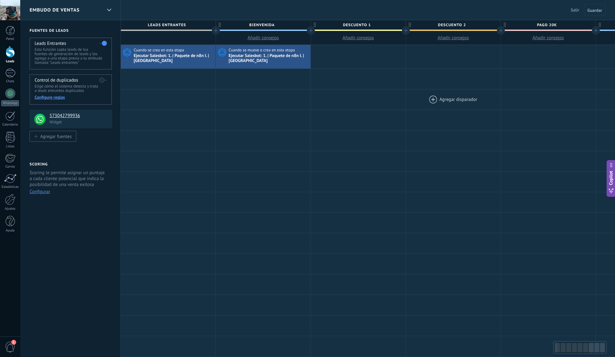
scroll to position [0, 47]
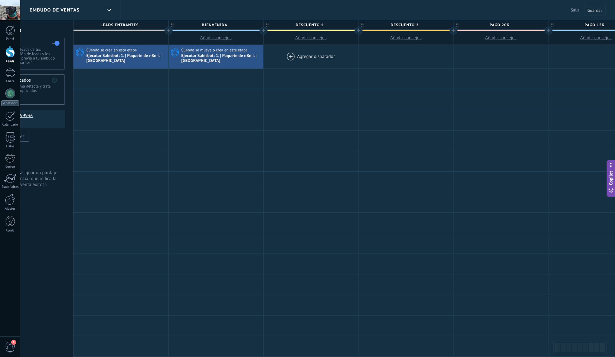
click at [291, 56] on div at bounding box center [311, 57] width 95 height 24
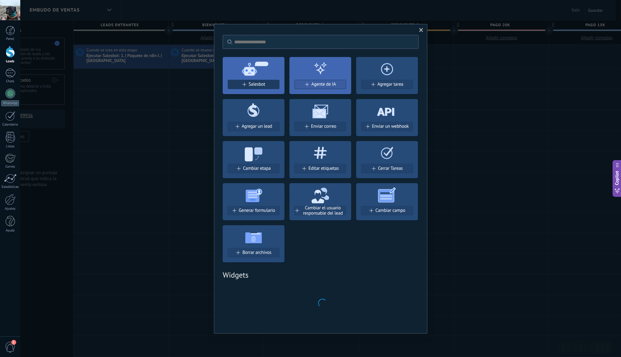
click at [259, 86] on span "Salesbot" at bounding box center [256, 84] width 17 height 5
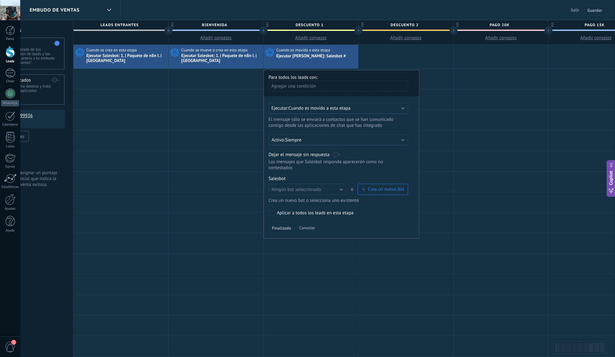
click at [350, 107] on span "Cuando es movido a esta etapa" at bounding box center [320, 108] width 62 height 6
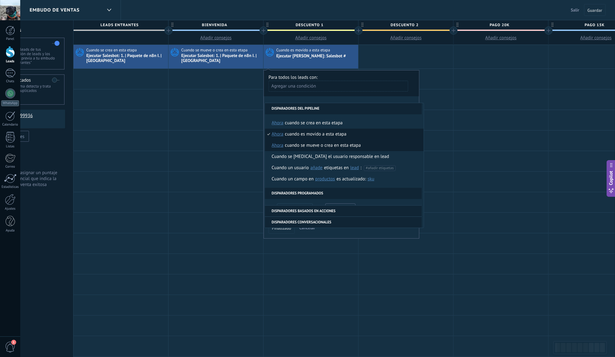
click at [323, 143] on div "Cuando se mueve o crea en esta etapa" at bounding box center [323, 145] width 76 height 11
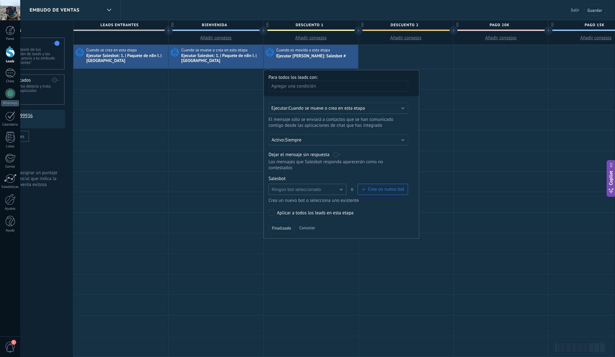
click at [340, 184] on button "Ningún bot seleccionado" at bounding box center [308, 189] width 78 height 11
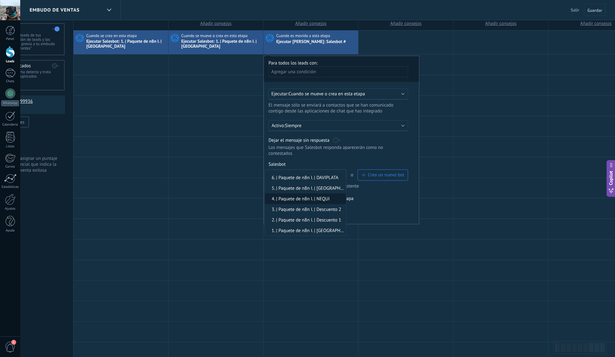
scroll to position [92, 0]
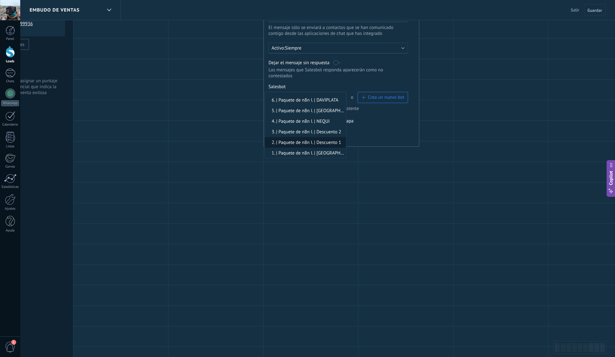
click at [312, 140] on span "2. | Paquete de n8n I. | Descuento 1" at bounding box center [304, 143] width 79 height 6
click at [285, 134] on span "Finalizado" at bounding box center [281, 136] width 19 height 4
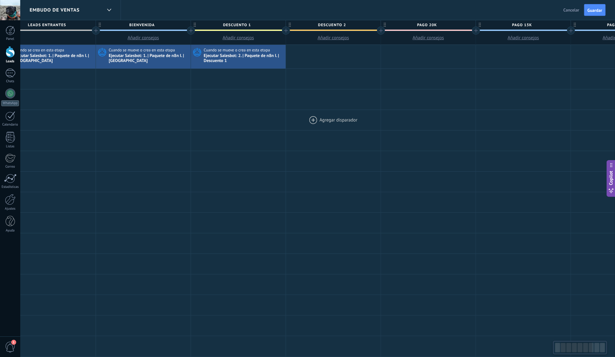
scroll to position [0, 132]
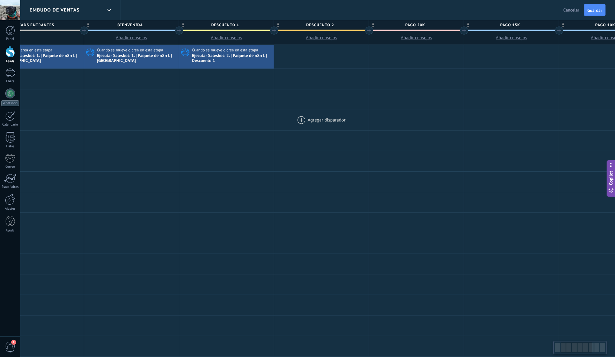
drag, startPoint x: 434, startPoint y: 122, endPoint x: 353, endPoint y: 117, distance: 81.2
click at [350, 120] on div at bounding box center [321, 120] width 95 height 20
click at [596, 12] on span "Guardar" at bounding box center [595, 10] width 15 height 4
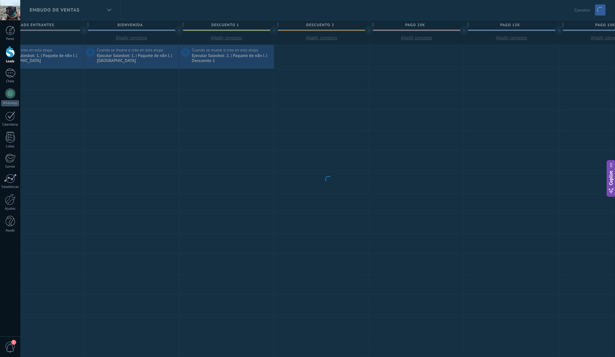
click at [303, 55] on body ".abecls-1,.abecls-2{fill-rule:evenodd}.abecls-2{fill:#fff} .abhcls-1{fill:none}…" at bounding box center [307, 178] width 615 height 357
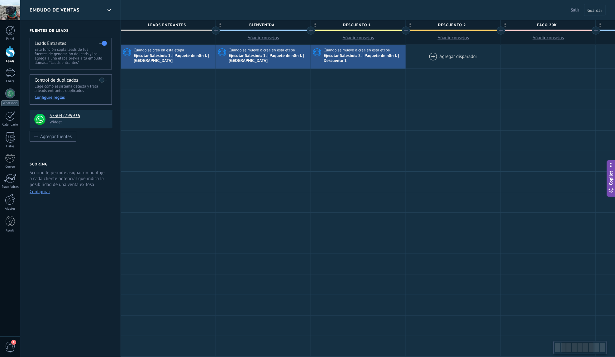
scroll to position [0, 132]
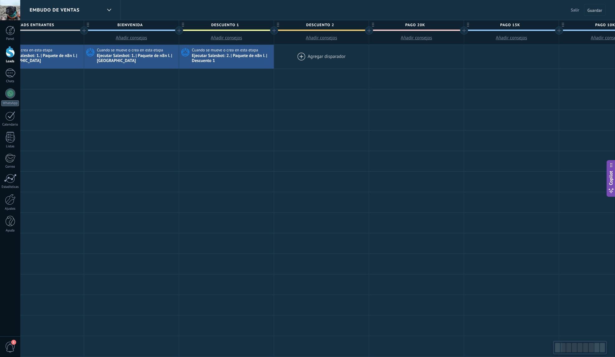
click at [301, 58] on div at bounding box center [321, 57] width 95 height 24
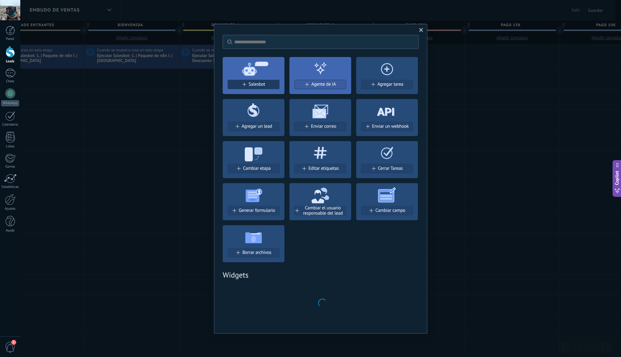
click at [257, 85] on span "Salesbot" at bounding box center [256, 84] width 17 height 5
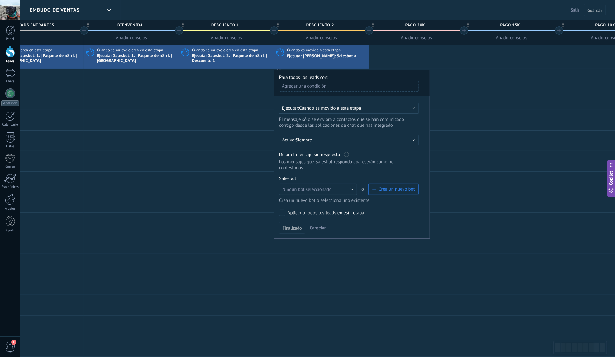
click at [368, 109] on div "Ejecutar: Cuando es movido a esta etapa" at bounding box center [346, 108] width 129 height 6
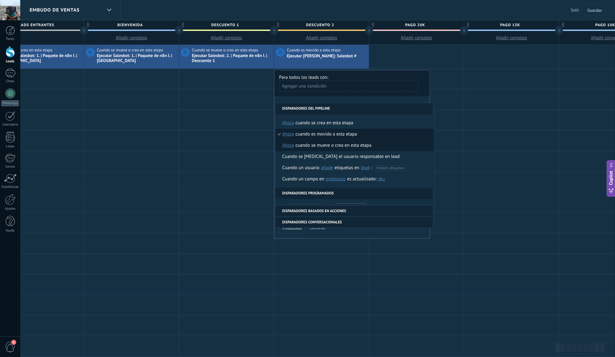
click at [331, 146] on div "Cuando se mueve o crea en esta etapa" at bounding box center [334, 145] width 76 height 11
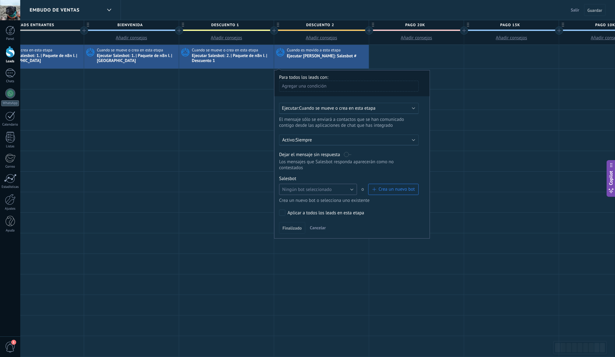
click at [341, 184] on button "Ningún bot seleccionado" at bounding box center [318, 189] width 78 height 11
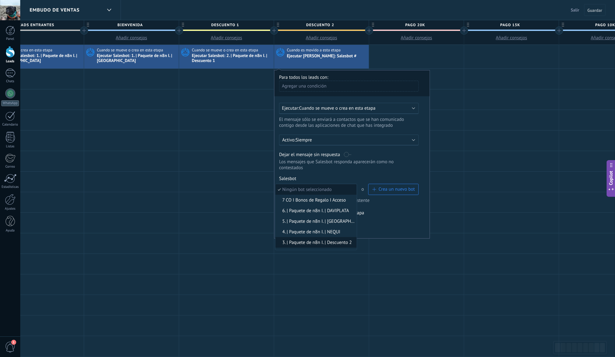
click at [325, 240] on span "3. | Paquete de n8n I. | Descuento 2" at bounding box center [315, 243] width 79 height 6
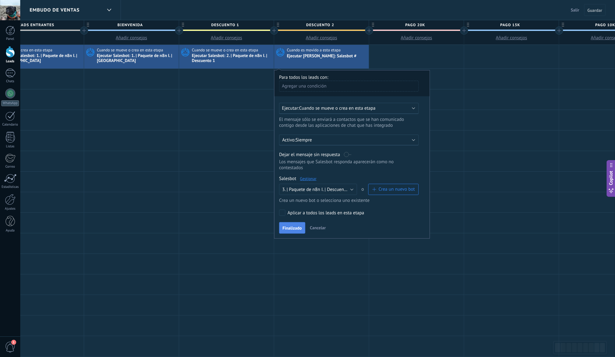
click at [292, 226] on span "Finalizado" at bounding box center [292, 228] width 19 height 4
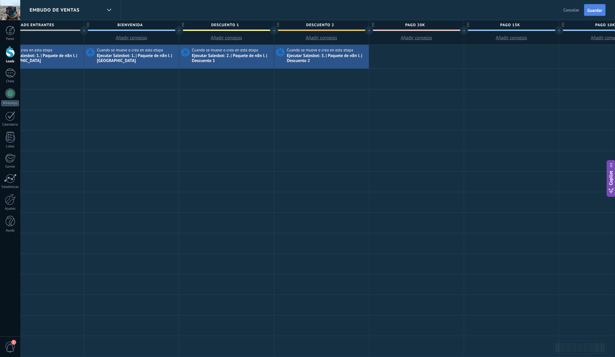
click at [595, 12] on span "Guardar" at bounding box center [595, 10] width 15 height 4
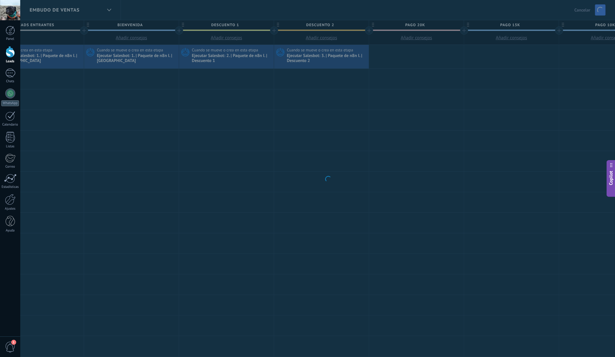
drag, startPoint x: 465, startPoint y: 95, endPoint x: 381, endPoint y: 99, distance: 83.9
click at [381, 99] on body ".abecls-1,.abecls-2{fill-rule:evenodd}.abecls-2{fill:#fff} .abhcls-1{fill:none}…" at bounding box center [307, 178] width 615 height 357
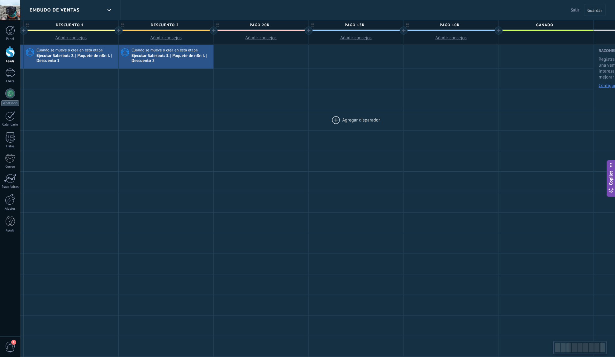
scroll to position [0, 291]
drag, startPoint x: 466, startPoint y: 107, endPoint x: 310, endPoint y: 116, distance: 156.7
click at [312, 118] on div "**********" at bounding box center [258, 263] width 856 height 436
click at [251, 57] on div at bounding box center [257, 57] width 95 height 24
click at [236, 54] on div at bounding box center [257, 57] width 95 height 24
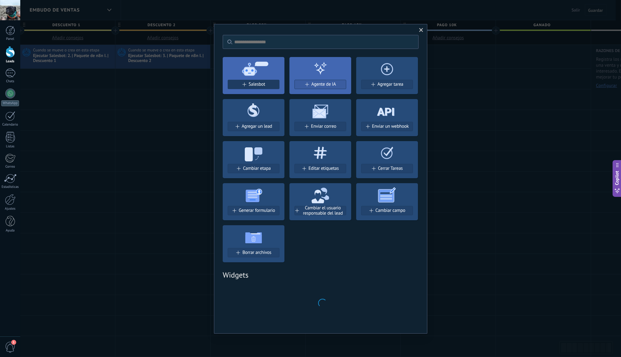
click at [274, 85] on div "Salesbot" at bounding box center [253, 84] width 51 height 5
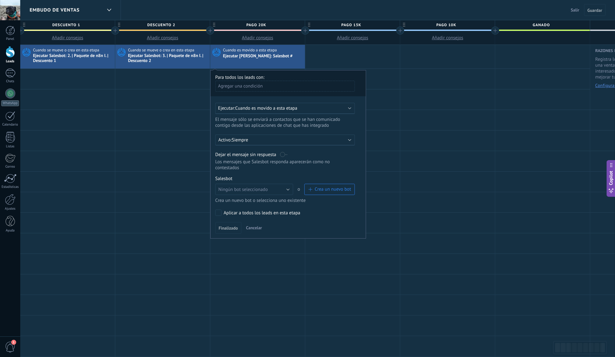
click at [346, 108] on div "Ejecutar: Cuando es movido a esta etapa" at bounding box center [282, 108] width 129 height 6
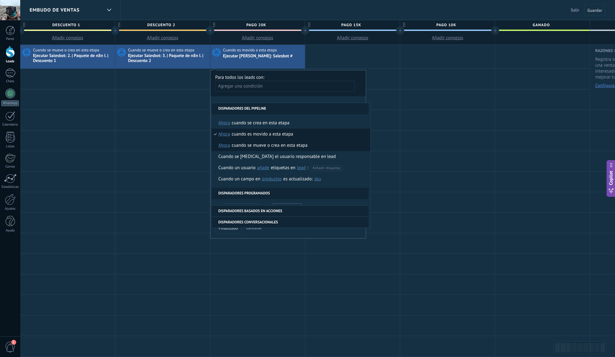
click at [282, 145] on div "Cuando se mueve o crea en esta etapa" at bounding box center [270, 145] width 76 height 11
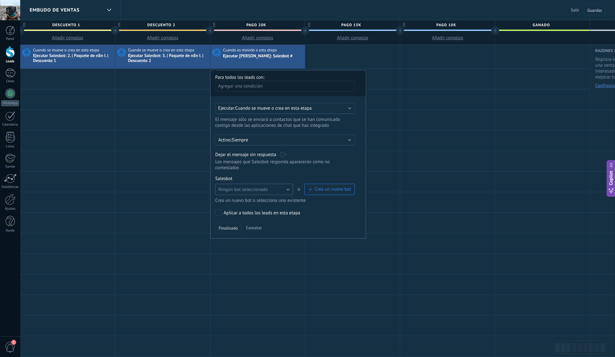
click at [287, 184] on button "Ningún bot seleccionado" at bounding box center [254, 189] width 78 height 11
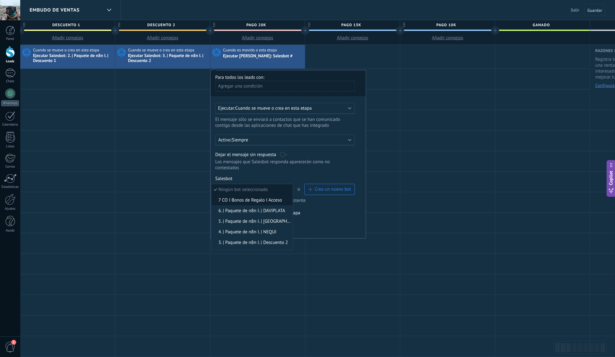
click at [263, 197] on li "7 CO I Bonos de Regalo I Acceso" at bounding box center [252, 200] width 81 height 11
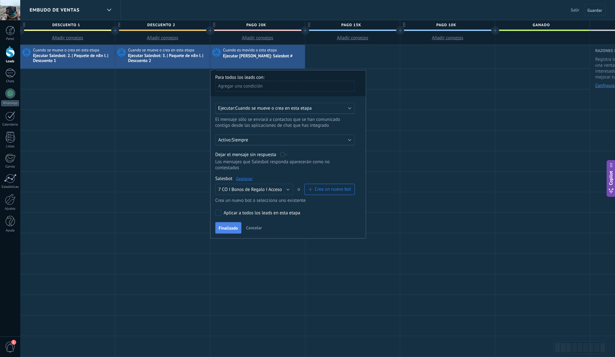
click at [225, 226] on span "Finalizado" at bounding box center [228, 228] width 19 height 4
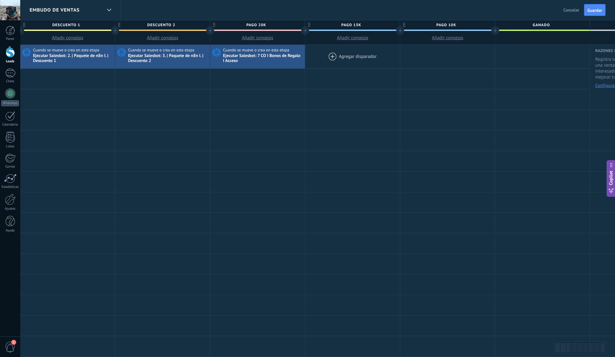
click at [347, 55] on div at bounding box center [353, 57] width 95 height 24
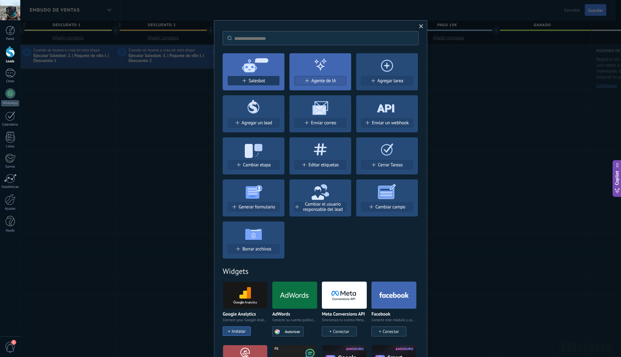
click at [267, 79] on div "Salesbot" at bounding box center [253, 80] width 51 height 5
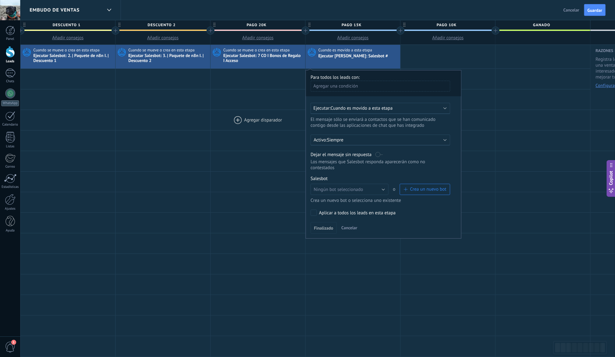
click at [241, 125] on div at bounding box center [258, 120] width 95 height 20
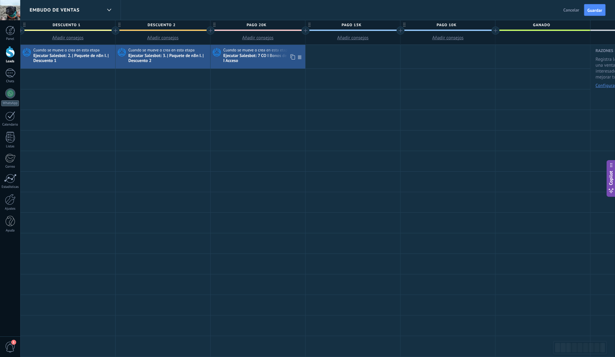
scroll to position [0, 289]
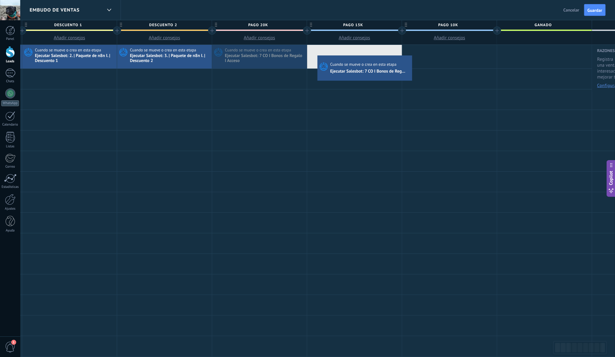
drag, startPoint x: 292, startPoint y: 56, endPoint x: 319, endPoint y: 57, distance: 26.2
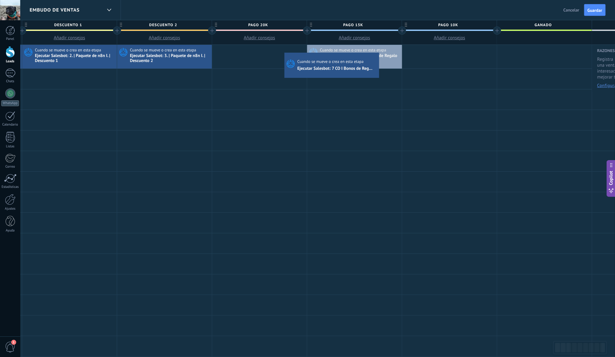
drag, startPoint x: 335, startPoint y: 55, endPoint x: 268, endPoint y: 50, distance: 66.6
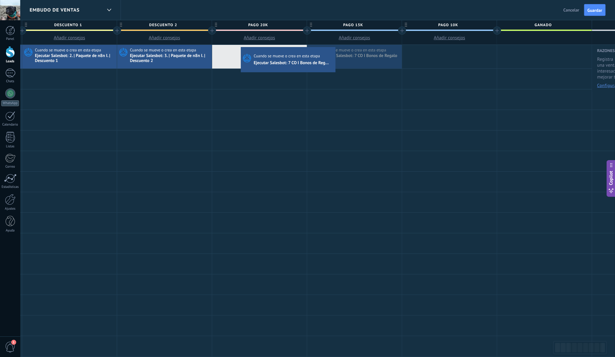
drag, startPoint x: 297, startPoint y: 55, endPoint x: 242, endPoint y: 48, distance: 55.6
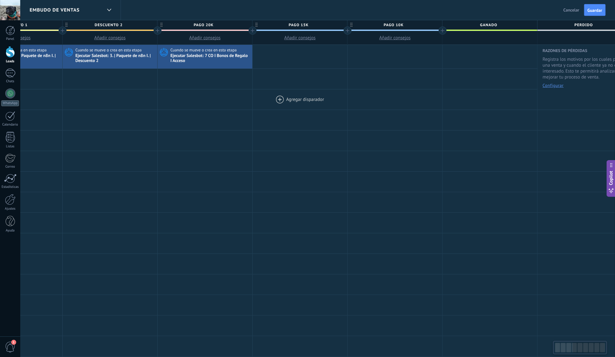
drag, startPoint x: 326, startPoint y: 94, endPoint x: 270, endPoint y: 98, distance: 56.3
click at [270, 98] on div at bounding box center [300, 99] width 95 height 20
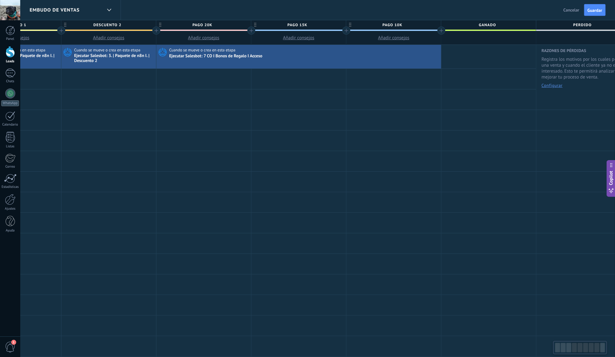
drag, startPoint x: 245, startPoint y: 56, endPoint x: 401, endPoint y: 56, distance: 156.5
click at [401, 56] on div "Cuando se mueve o crea en esta etapa Ejecutar Salesbot: 7 CO I Bonos de Regalo …" at bounding box center [298, 57] width 285 height 24
click at [593, 12] on span "Guardar" at bounding box center [595, 10] width 15 height 4
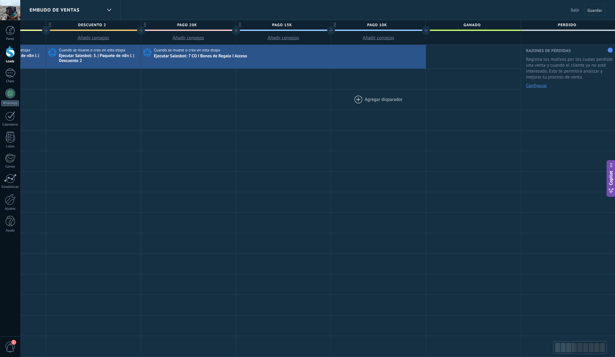
drag, startPoint x: 436, startPoint y: 94, endPoint x: 344, endPoint y: 95, distance: 91.0
click at [345, 95] on div at bounding box center [378, 99] width 95 height 20
click at [163, 77] on div at bounding box center [188, 79] width 95 height 20
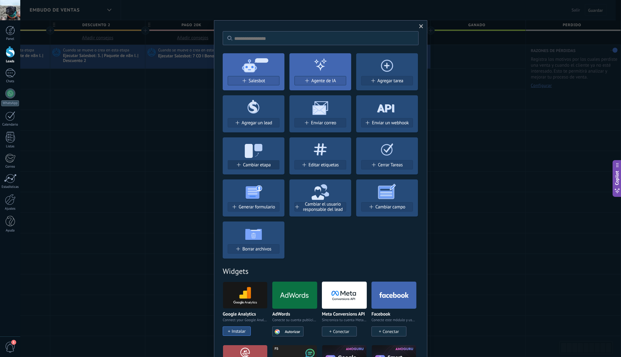
click at [243, 167] on span "Cambiar etapa" at bounding box center [257, 164] width 28 height 5
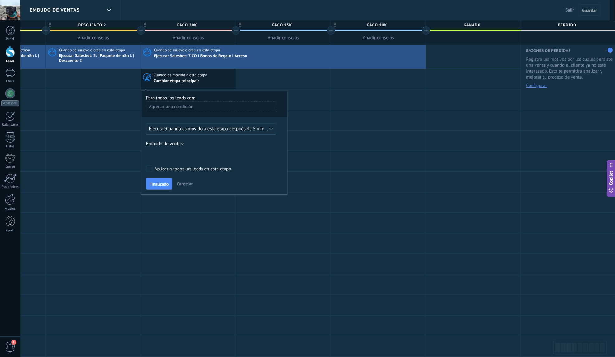
scroll to position [0, 355]
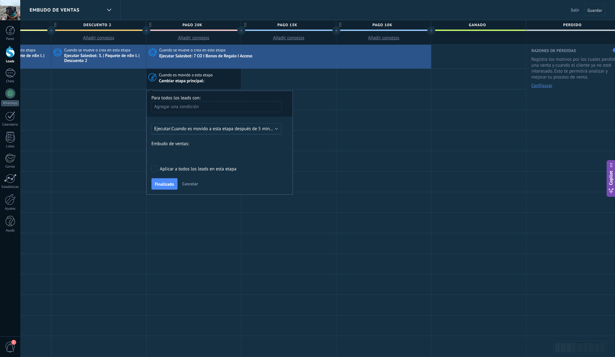
click at [272, 128] on span "Cuando es movido a esta etapa después de 5 minutos" at bounding box center [224, 129] width 107 height 6
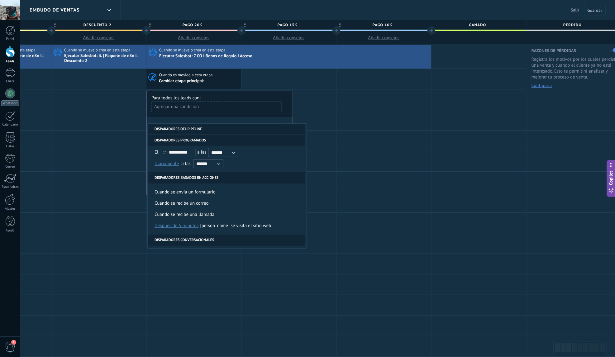
scroll to position [63, 0]
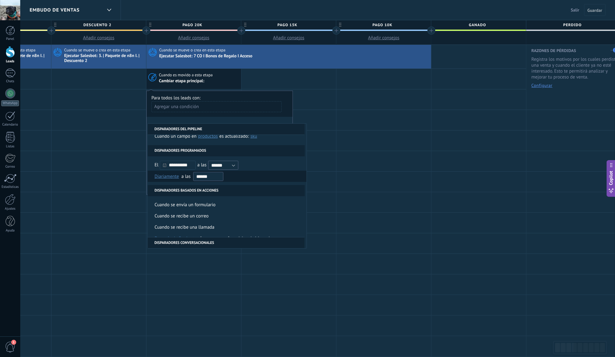
click at [200, 176] on input "******" at bounding box center [208, 176] width 30 height 9
click at [198, 176] on input "******" at bounding box center [208, 176] width 30 height 9
type input "*******"
click at [233, 175] on li "Diariamente Semanal Mensual Anual Diariamente en enero en febrero en marzo en a…" at bounding box center [227, 176] width 159 height 11
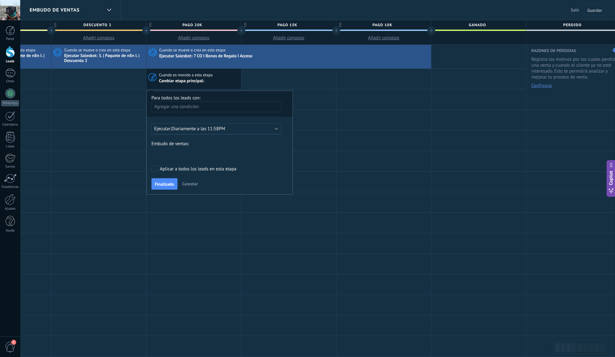
click at [0, 0] on div "BIENVENIDA DESCUENTO 1 DESCUENTO 2 PAGO 20K PAGO 15K PAGO 10K GANADO PERDIDO" at bounding box center [0, 0] width 0 height 0
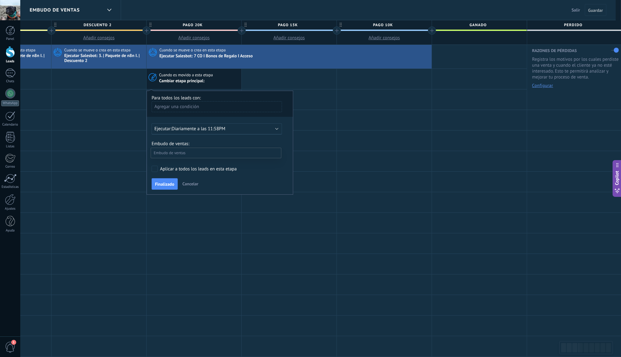
click at [0, 0] on label "GANADO" at bounding box center [0, 0] width 0 height 0
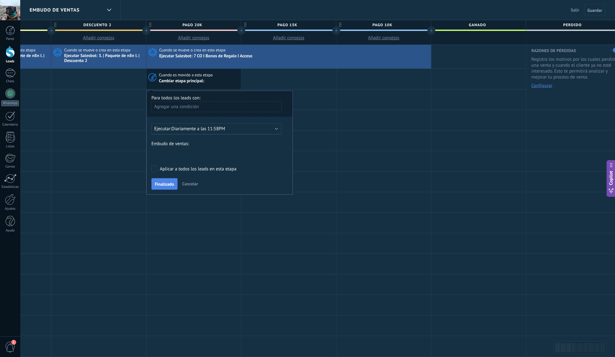
click at [165, 184] on span "Finalizado" at bounding box center [164, 184] width 19 height 4
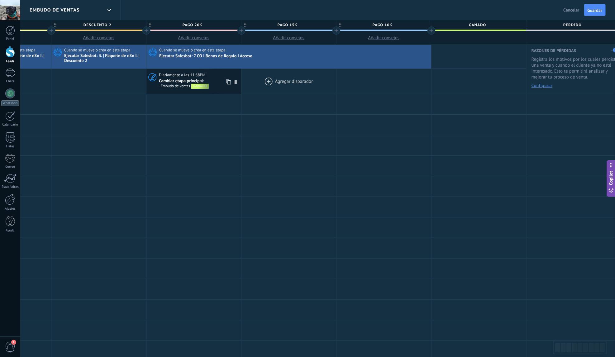
scroll to position [0, 354]
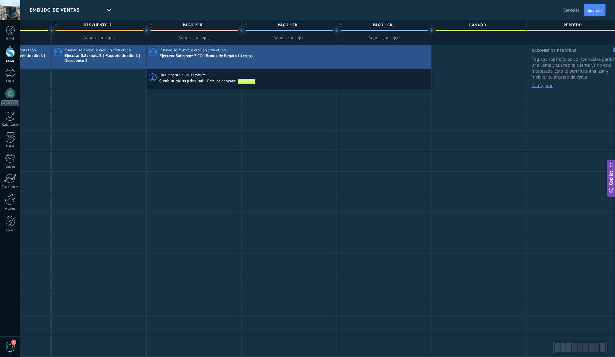
drag, startPoint x: 235, startPoint y: 82, endPoint x: 390, endPoint y: 80, distance: 155.6
click at [390, 80] on div "Diariamente a las 11:58PM Cambiar etapa principal: Embudo de ventas GANADO" at bounding box center [289, 79] width 285 height 20
click at [590, 10] on span "Guardar" at bounding box center [595, 10] width 15 height 4
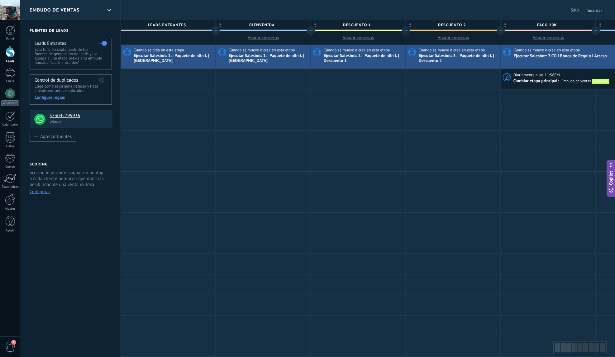
scroll to position [0, 354]
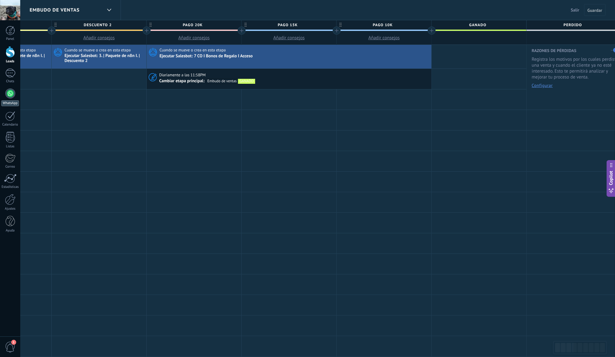
click at [10, 97] on div at bounding box center [10, 94] width 10 height 10
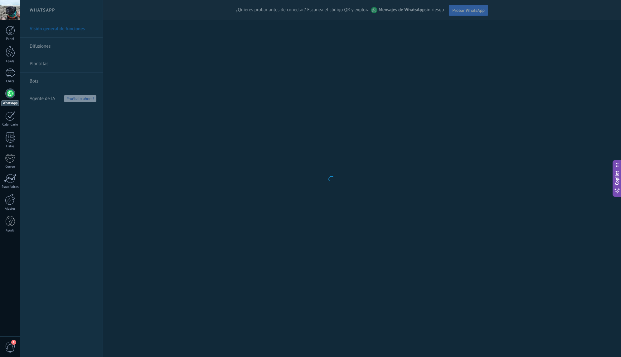
click at [36, 82] on body ".abecls-1,.abecls-2{fill-rule:evenodd}.abecls-2{fill:#fff} .abhcls-1{fill:none}…" at bounding box center [310, 178] width 621 height 357
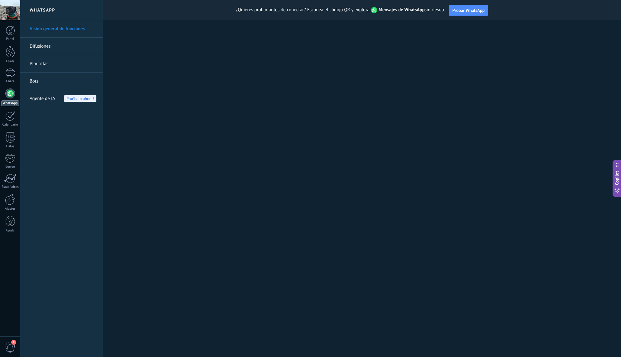
click at [36, 82] on link "Bots" at bounding box center [63, 81] width 67 height 17
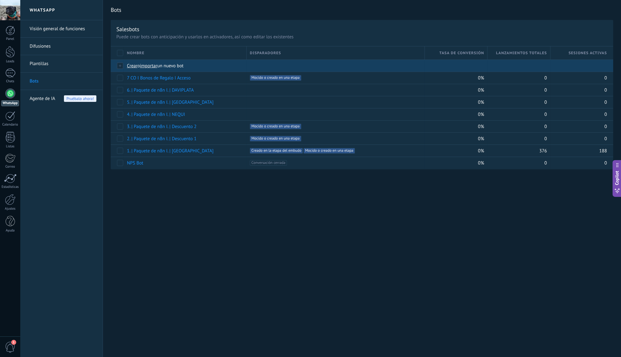
click at [155, 67] on span "importar" at bounding box center [148, 66] width 17 height 6
click at [0, 0] on input "importar un nuevo bot" at bounding box center [0, 0] width 0 height 0
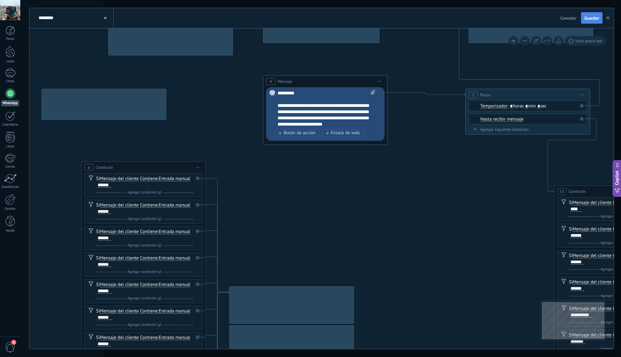
click at [596, 20] on span "Guardar" at bounding box center [591, 18] width 15 height 4
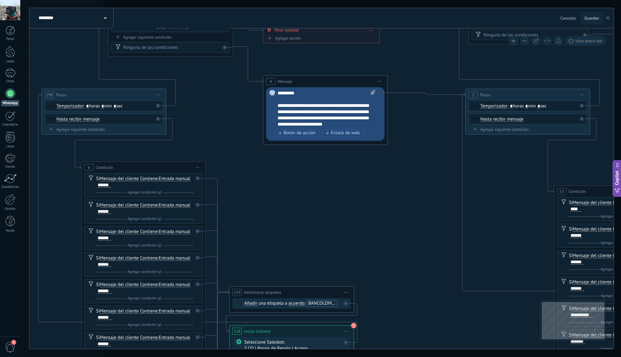
click at [607, 19] on use "button" at bounding box center [607, 17] width 3 height 3
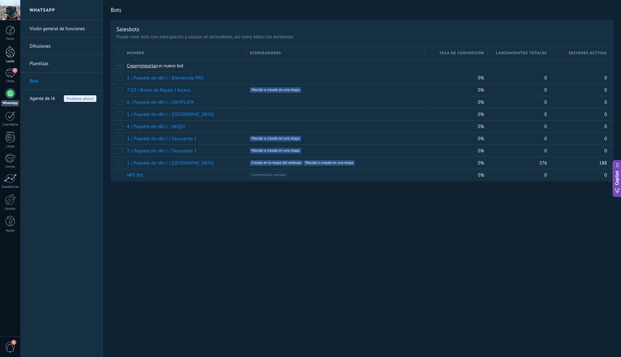
click at [10, 52] on div at bounding box center [10, 52] width 9 height 12
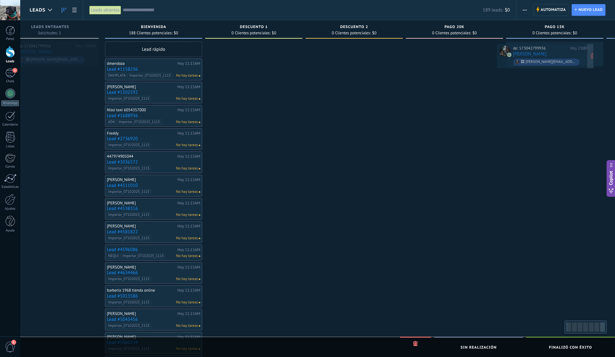
drag, startPoint x: 93, startPoint y: 51, endPoint x: 561, endPoint y: 53, distance: 467.3
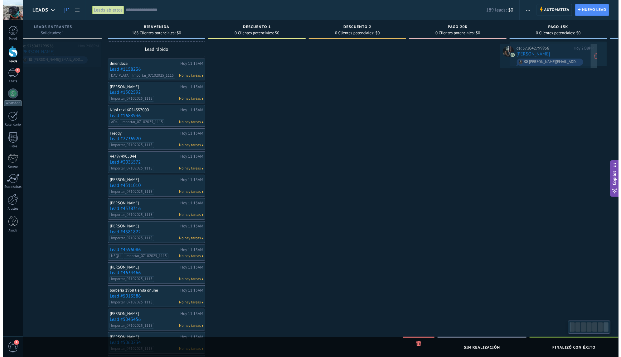
scroll to position [0, 33]
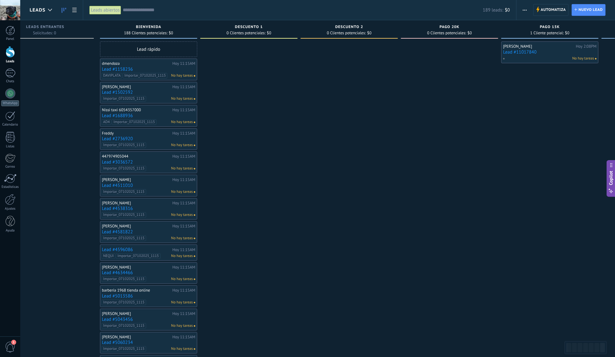
click at [553, 49] on div "Luis Ferraro Hoy 2:08PM Lead #11017840 No hay tareas" at bounding box center [550, 52] width 94 height 18
click at [551, 51] on link "Lead #11017840" at bounding box center [550, 52] width 94 height 5
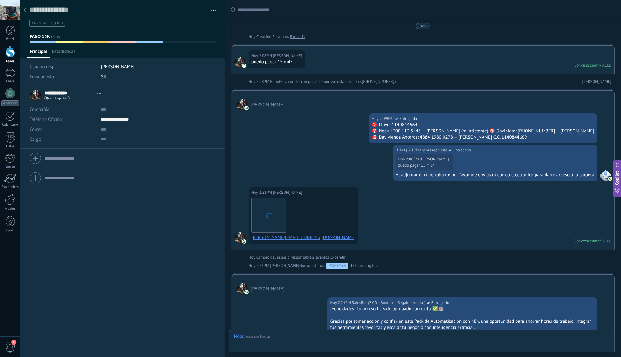
scroll to position [169, 0]
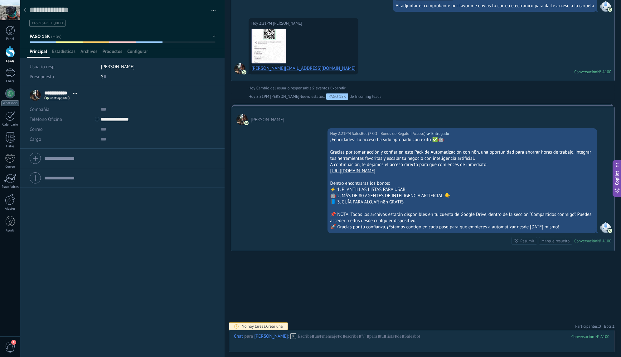
click at [612, 324] on span "1" at bounding box center [613, 326] width 2 height 5
click at [606, 313] on use at bounding box center [607, 314] width 5 height 5
click at [26, 13] on div at bounding box center [25, 10] width 9 height 12
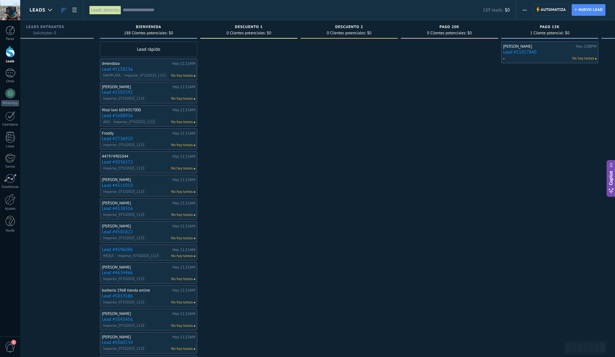
click at [9, 52] on div at bounding box center [10, 52] width 9 height 12
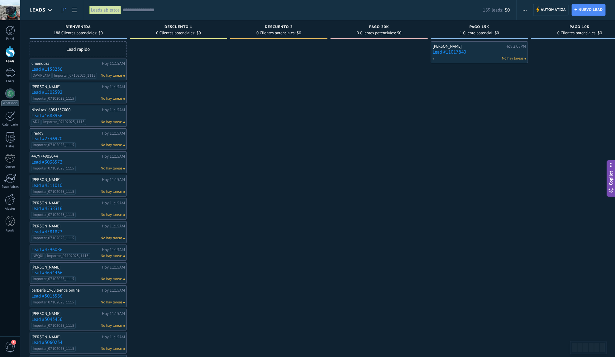
click at [489, 52] on link "Lead #11017840" at bounding box center [480, 52] width 94 height 5
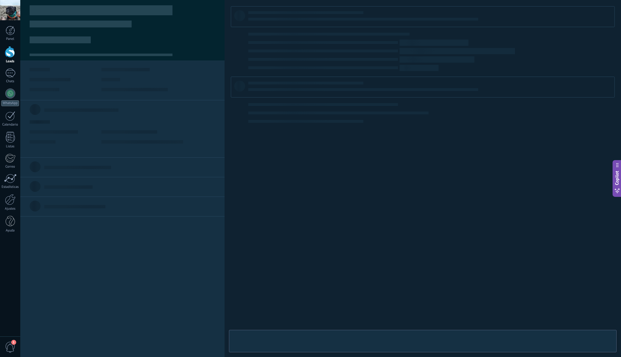
type textarea "**********"
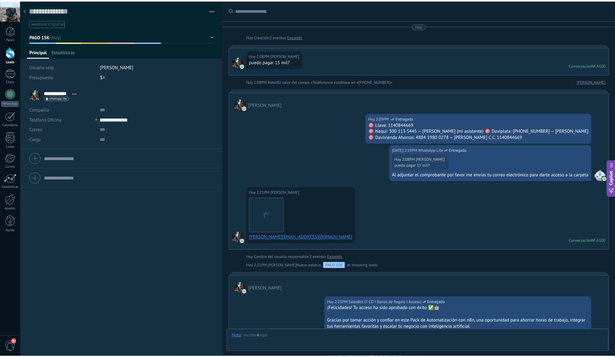
scroll to position [169, 0]
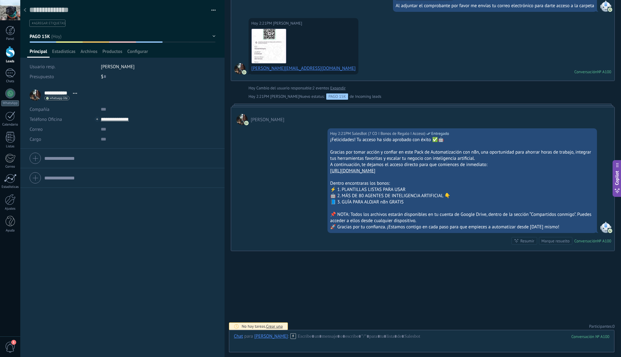
drag, startPoint x: 305, startPoint y: 69, endPoint x: 250, endPoint y: 68, distance: 54.9
click at [250, 68] on div "Hoy 2:21PM Luis Ferraro Descargar luis.ferraroher@gmail.com" at bounding box center [303, 46] width 110 height 56
drag, startPoint x: 264, startPoint y: 72, endPoint x: 251, endPoint y: 67, distance: 14.2
click at [251, 67] on div "Hoy 2:21PM Luis Ferraro Descargar luis.ferraroher@gmail.com" at bounding box center [303, 46] width 110 height 56
copy link "luis.ferraroher@gmail.com"
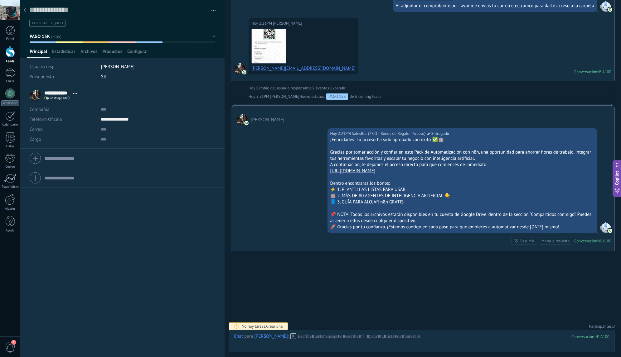
click at [25, 9] on icon at bounding box center [25, 10] width 2 height 4
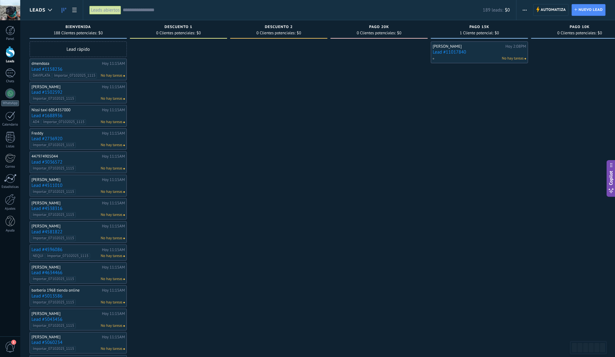
click at [104, 5] on div "Leads abiertos" at bounding box center [105, 10] width 33 height 20
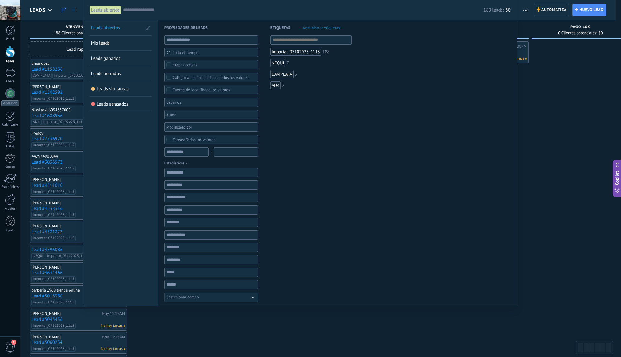
click at [148, 28] on span at bounding box center [148, 28] width 4 height 4
click at [148, 28] on span at bounding box center [148, 28] width 6 height 4
click at [527, 11] on div at bounding box center [310, 178] width 621 height 357
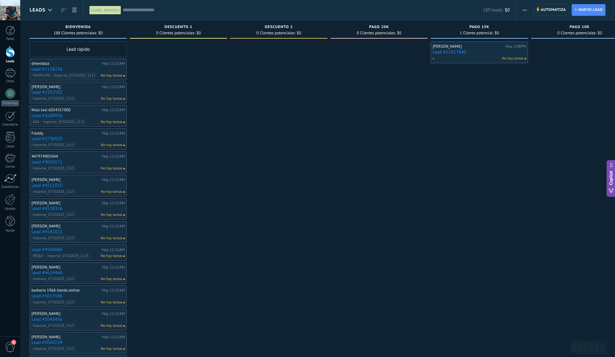
click at [527, 11] on span "button" at bounding box center [525, 10] width 4 height 12
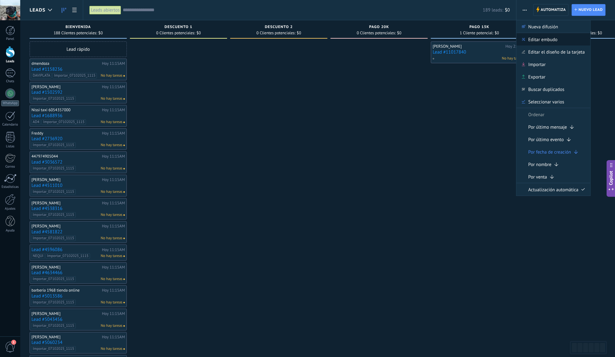
click at [532, 41] on span "Editar embudo" at bounding box center [543, 39] width 29 height 12
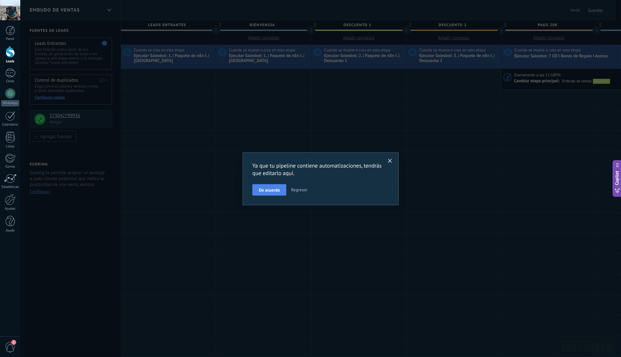
click at [279, 190] on span "De acuerdo" at bounding box center [269, 190] width 21 height 4
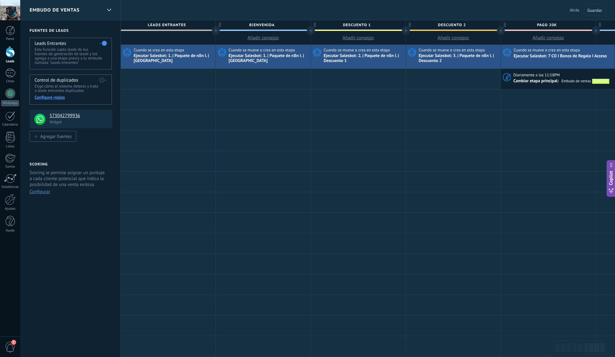
click at [572, 13] on button "Atrás" at bounding box center [575, 9] width 15 height 9
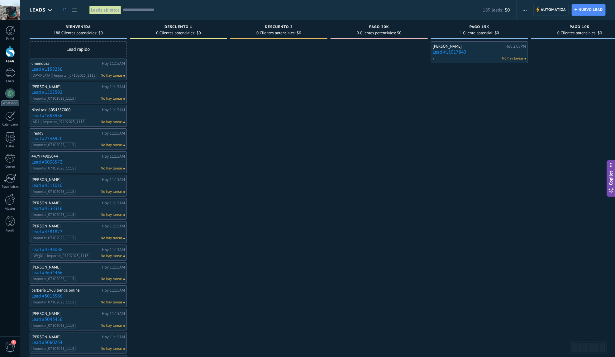
click at [523, 11] on button "button" at bounding box center [525, 10] width 9 height 12
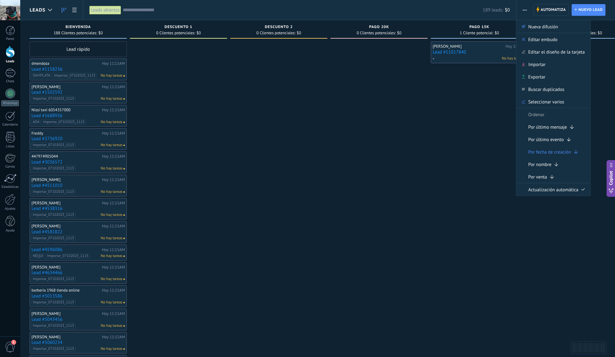
click at [523, 11] on button "button" at bounding box center [525, 10] width 9 height 12
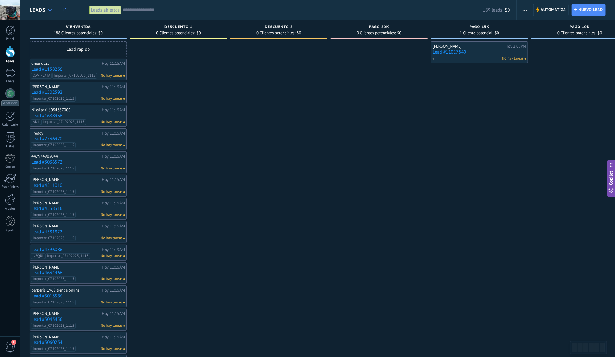
click at [52, 9] on use at bounding box center [50, 10] width 4 height 2
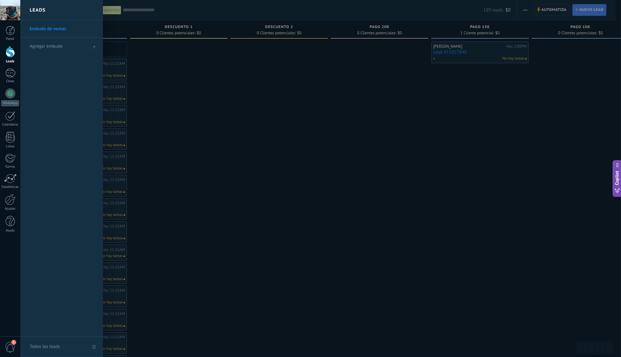
click at [75, 30] on link "Embudo de ventas" at bounding box center [63, 28] width 67 height 17
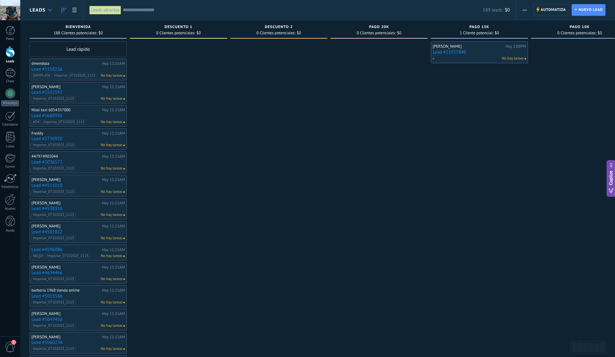
click at [52, 9] on use at bounding box center [50, 10] width 4 height 2
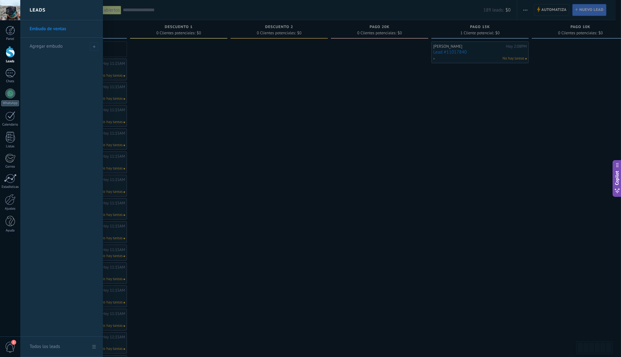
click at [139, 64] on div at bounding box center [330, 178] width 621 height 357
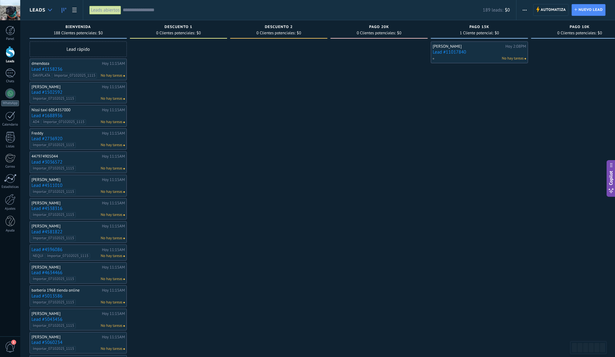
click at [51, 12] on div at bounding box center [50, 10] width 10 height 12
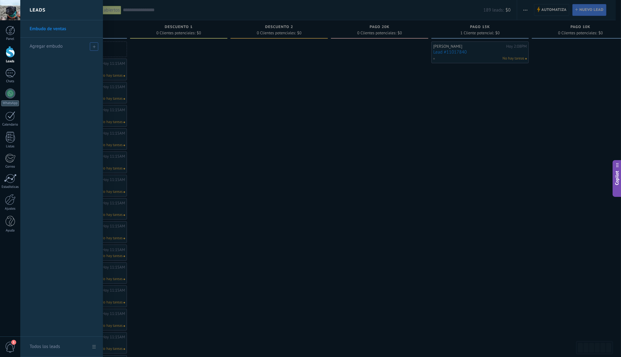
click at [93, 48] on icon at bounding box center [94, 46] width 3 height 3
click at [79, 31] on link "Embudo de ventas" at bounding box center [63, 28] width 67 height 17
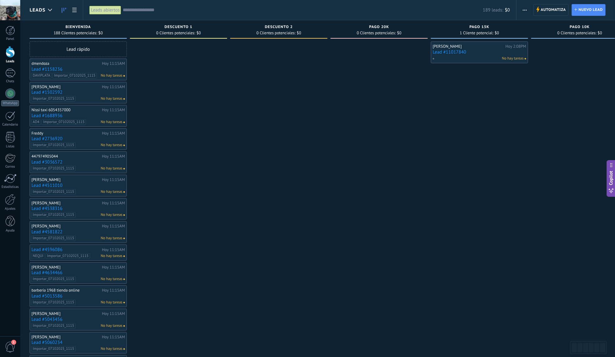
click at [527, 8] on span "button" at bounding box center [525, 10] width 4 height 12
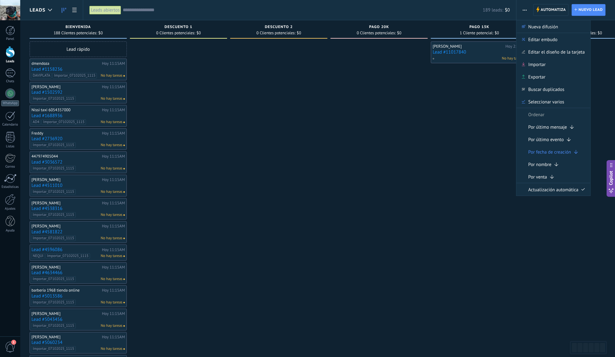
click at [371, 105] on div at bounding box center [379, 278] width 97 height 475
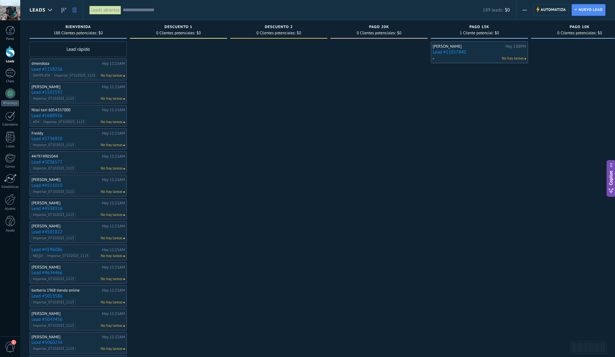
click at [77, 13] on link at bounding box center [74, 10] width 11 height 12
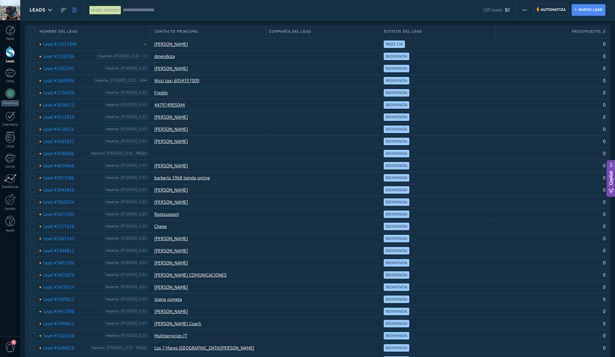
click at [112, 11] on div "Leads abiertos" at bounding box center [105, 10] width 32 height 9
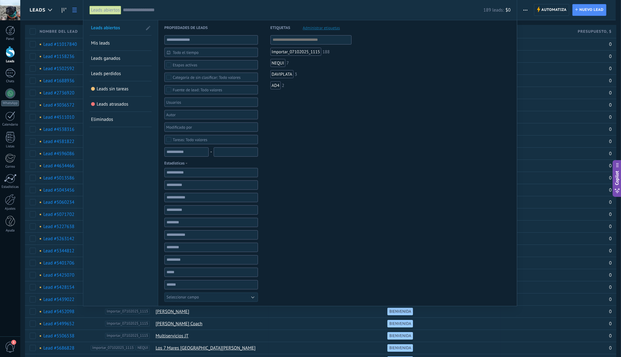
click at [101, 44] on span "Mis leads" at bounding box center [100, 43] width 19 height 6
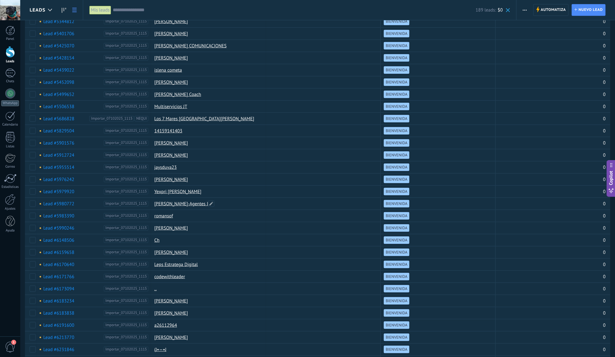
scroll to position [301, 0]
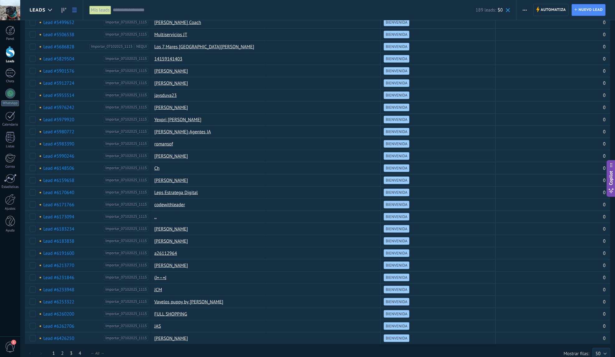
click at [73, 348] on link "3" at bounding box center [71, 354] width 9 height 12
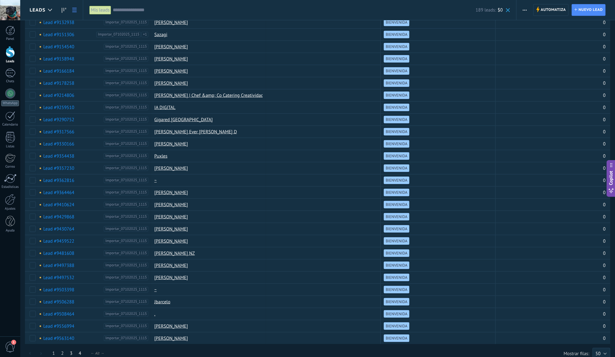
click at [80, 348] on link "4" at bounding box center [80, 354] width 9 height 12
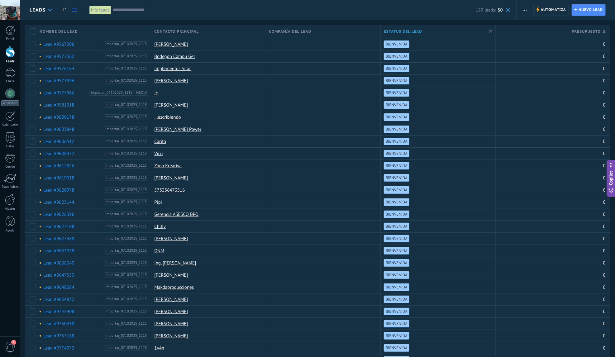
click at [50, 11] on use at bounding box center [50, 10] width 4 height 2
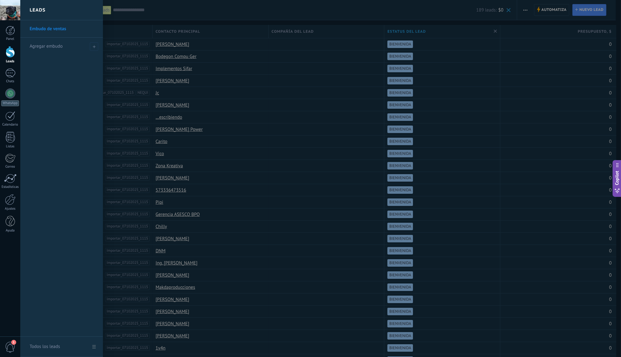
click at [53, 29] on link "Embudo de ventas" at bounding box center [63, 28] width 67 height 17
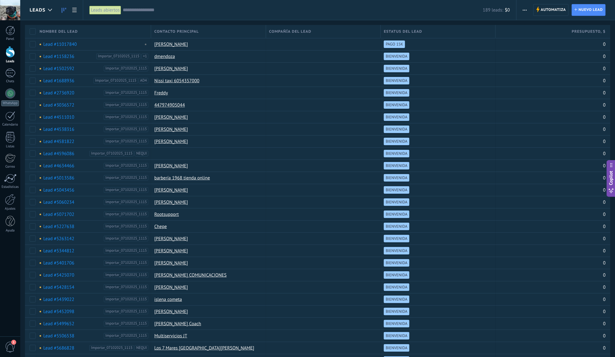
click at [63, 13] on link at bounding box center [64, 10] width 11 height 12
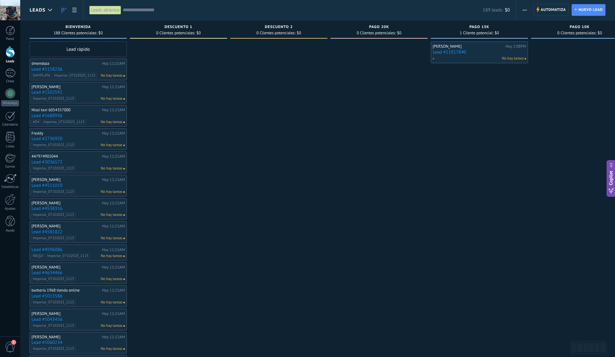
click at [526, 9] on span "button" at bounding box center [525, 10] width 4 height 12
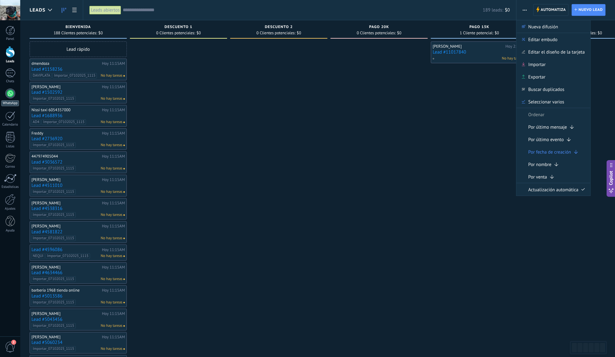
click at [9, 96] on div at bounding box center [10, 94] width 10 height 10
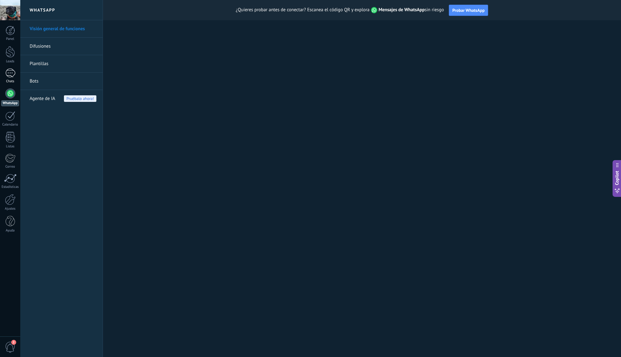
click at [8, 72] on div "1" at bounding box center [10, 73] width 10 height 9
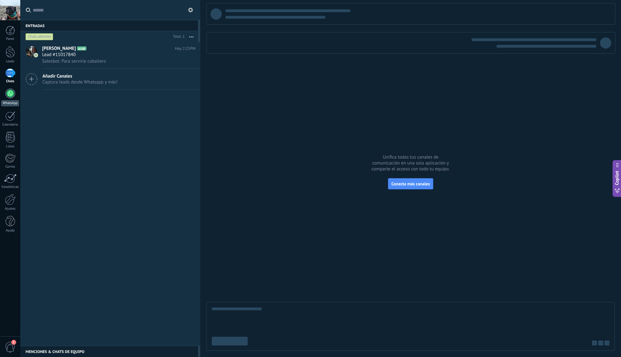
click at [12, 100] on link "WhatsApp" at bounding box center [10, 98] width 20 height 18
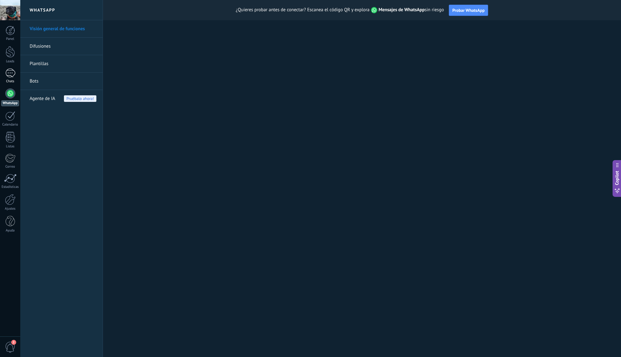
click at [12, 73] on div "1" at bounding box center [10, 73] width 10 height 9
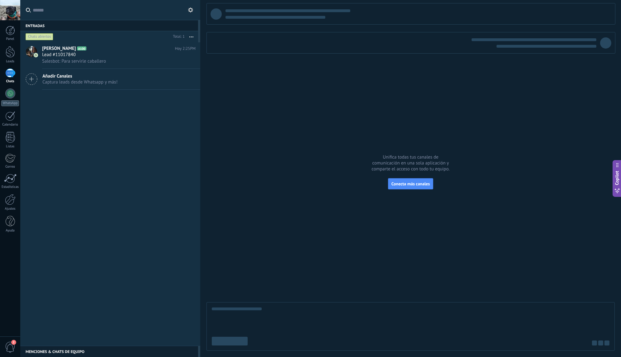
click at [33, 77] on icon at bounding box center [32, 79] width 12 height 12
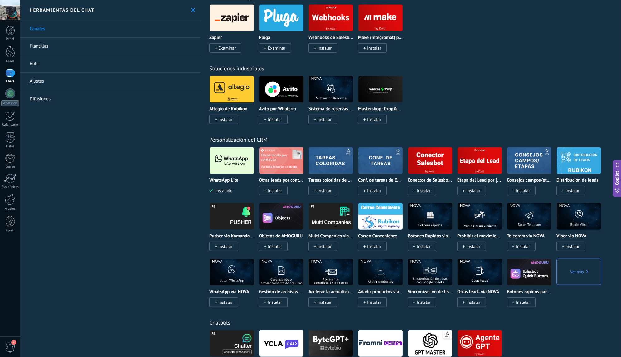
scroll to position [1059, 0]
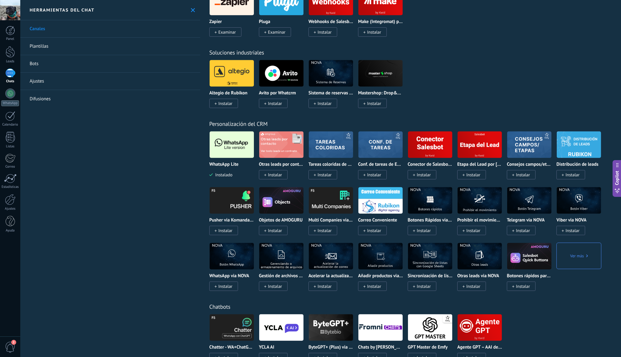
click at [230, 149] on img at bounding box center [231, 145] width 44 height 30
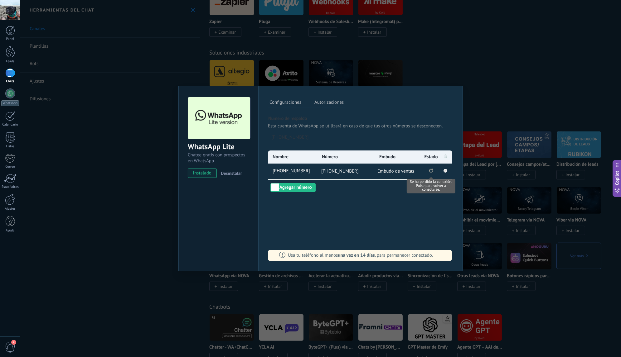
click at [429, 172] on icon "Se ha perdido la conexión. Pulse para volver a conectarse." at bounding box center [431, 171] width 4 height 4
click at [444, 172] on rect at bounding box center [445, 171] width 4 height 4
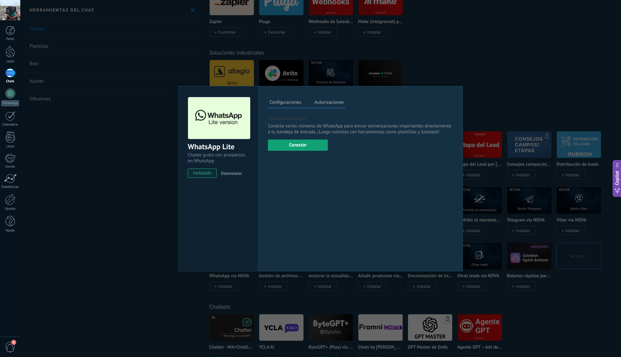
click at [295, 147] on button "Conectar" at bounding box center [298, 145] width 60 height 11
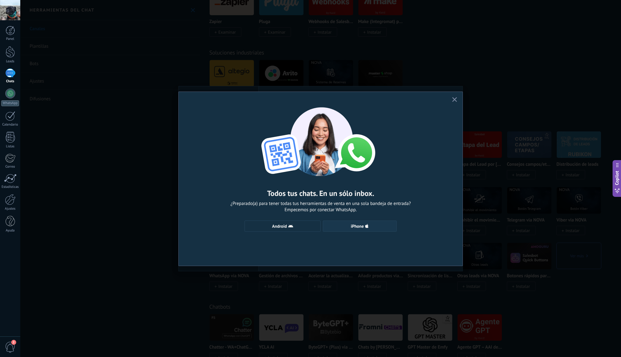
click at [351, 228] on span "iPhone" at bounding box center [357, 226] width 13 height 4
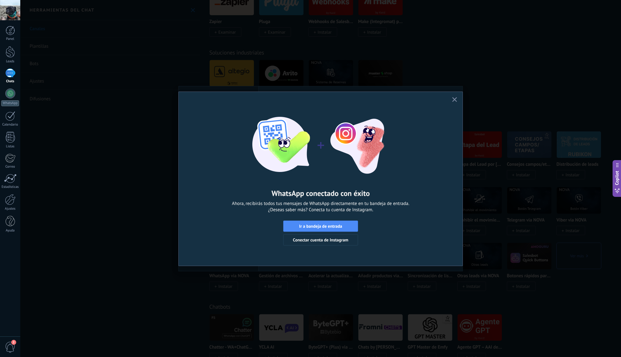
click at [350, 227] on span "Ir a bandeja de entrada" at bounding box center [320, 226] width 68 height 4
